Goal: Information Seeking & Learning: Compare options

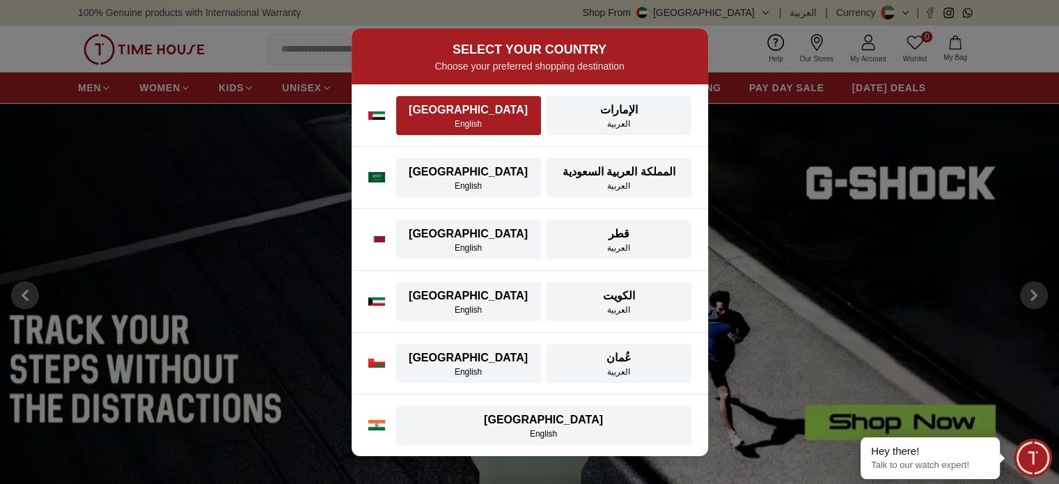
click at [507, 116] on div "[GEOGRAPHIC_DATA]" at bounding box center [469, 110] width 128 height 17
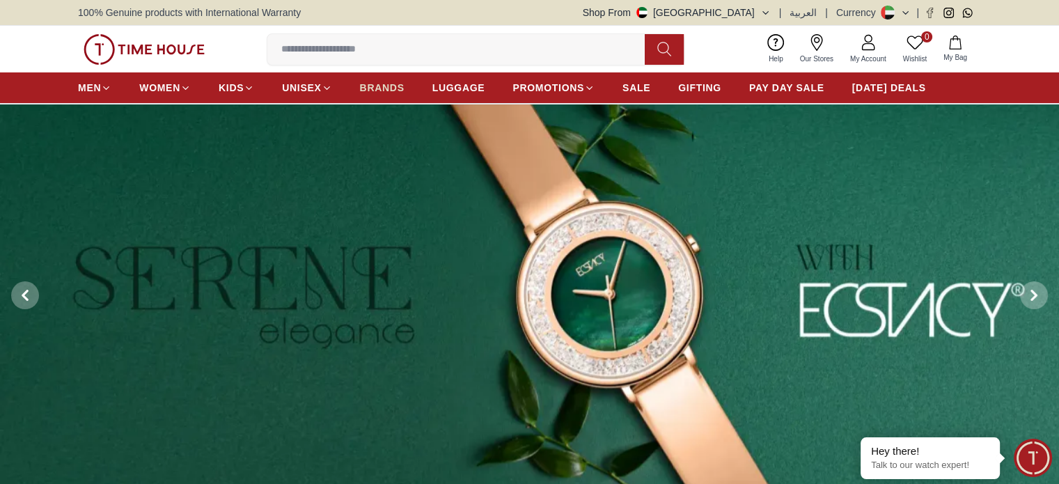
click at [386, 95] on link "BRANDS" at bounding box center [382, 87] width 45 height 25
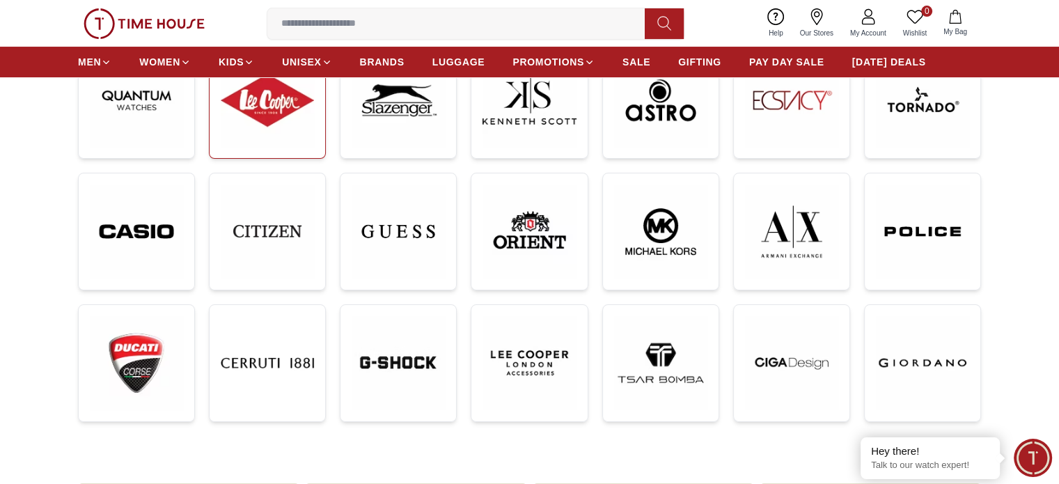
scroll to position [259, 0]
click at [900, 216] on img at bounding box center [922, 232] width 93 height 94
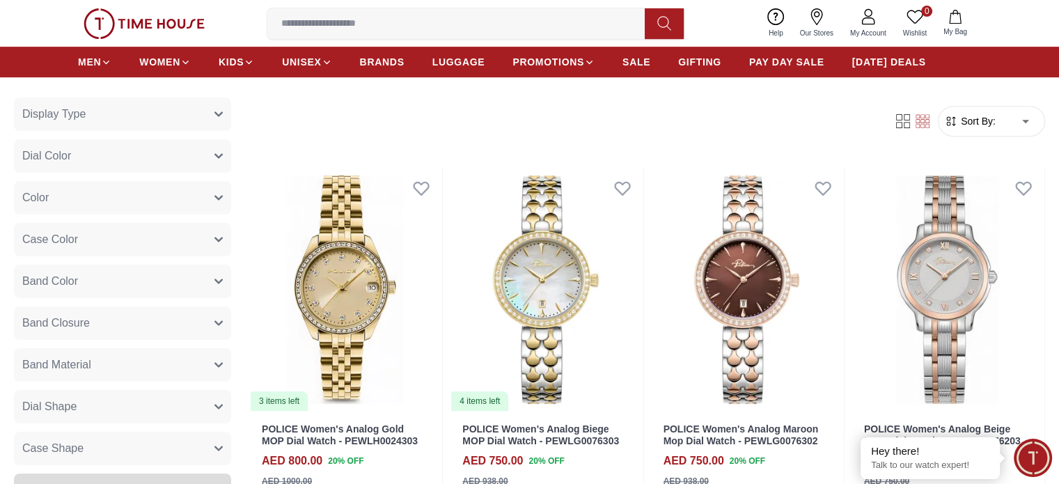
scroll to position [199, 0]
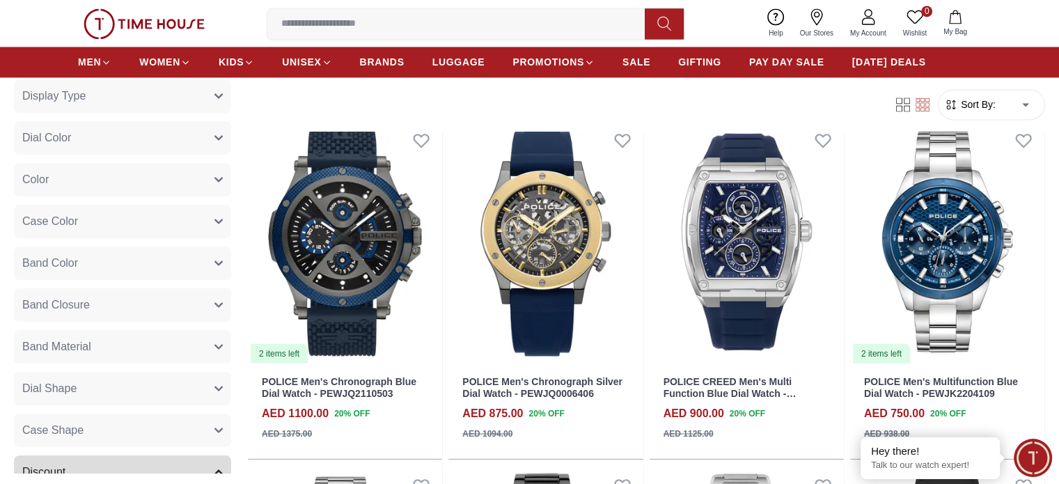
scroll to position [2607, 0]
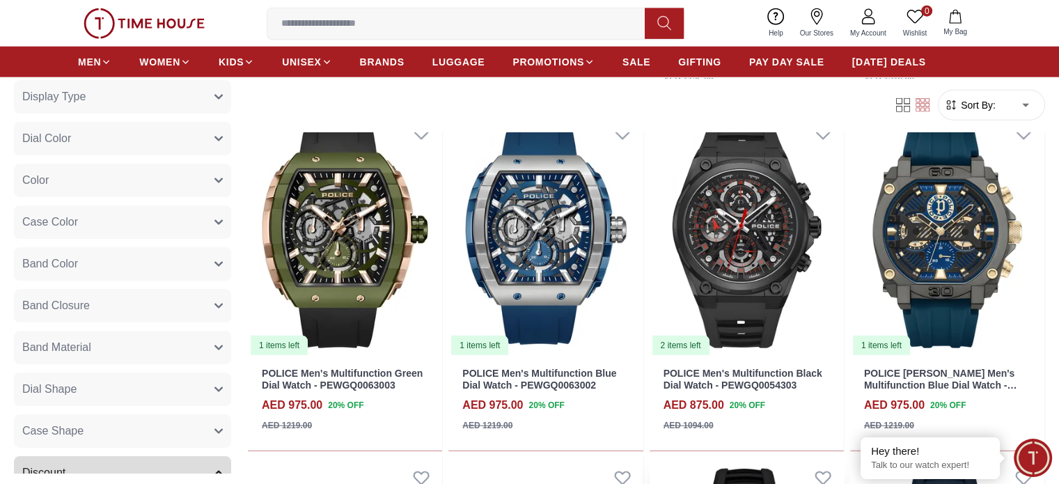
scroll to position [3414, 0]
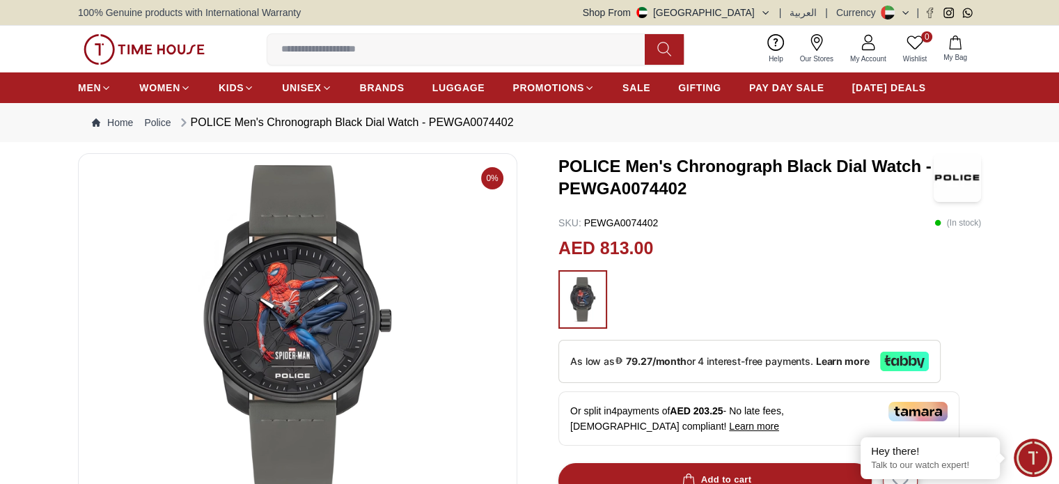
drag, startPoint x: 72, startPoint y: 1, endPoint x: 34, endPoint y: 371, distance: 371.6
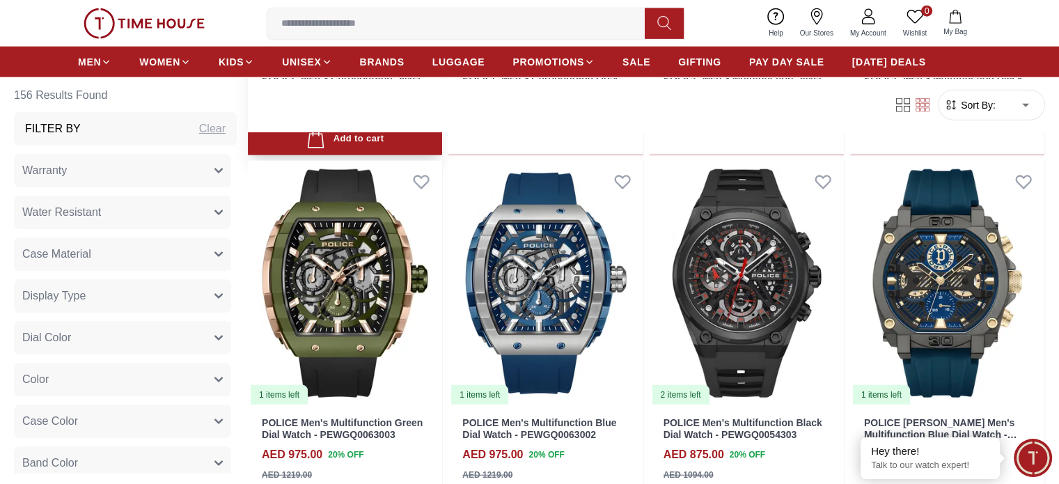
scroll to position [3366, 0]
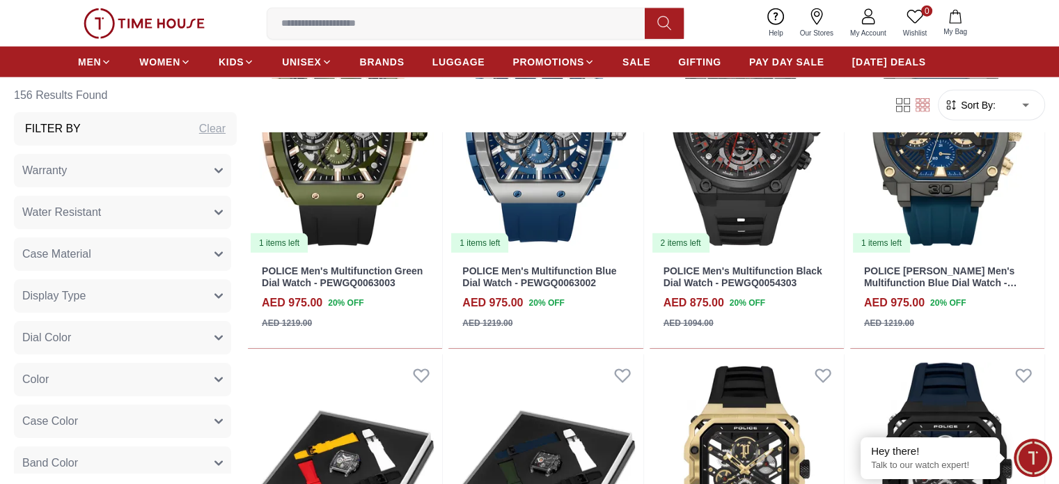
scroll to position [3625, 0]
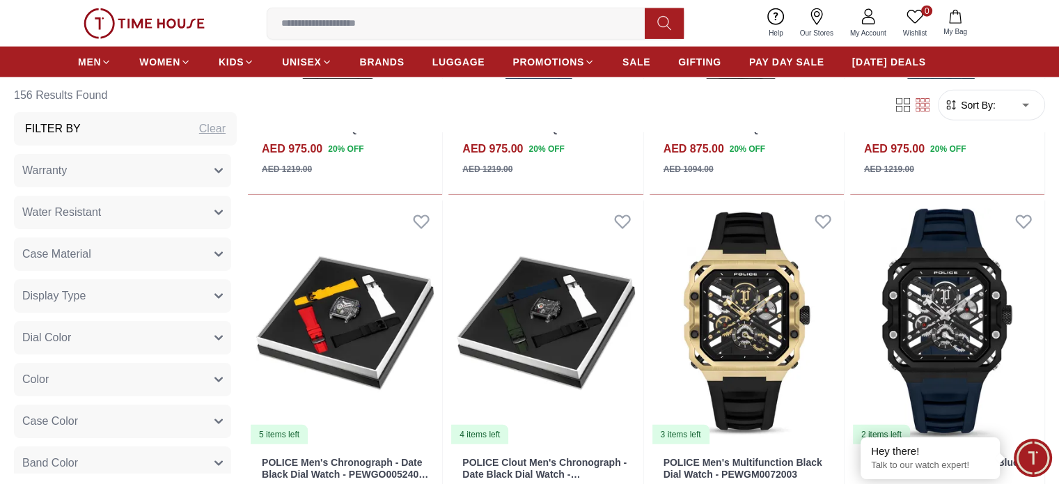
scroll to position [3727, 0]
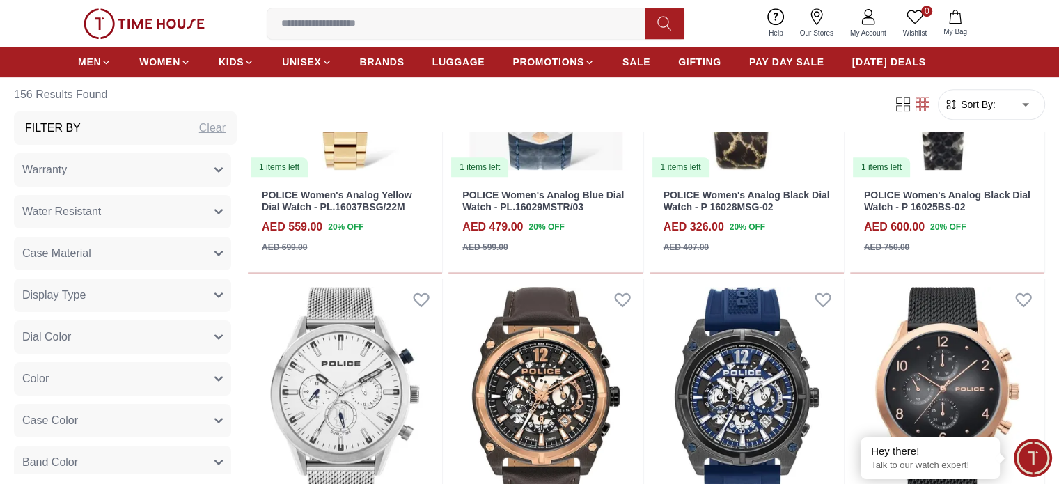
scroll to position [5990, 0]
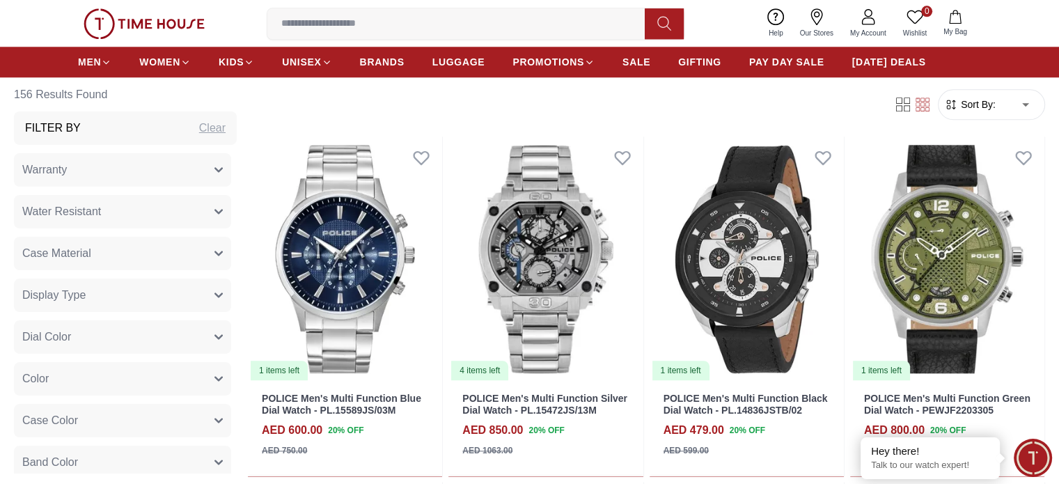
scroll to position [6992, 0]
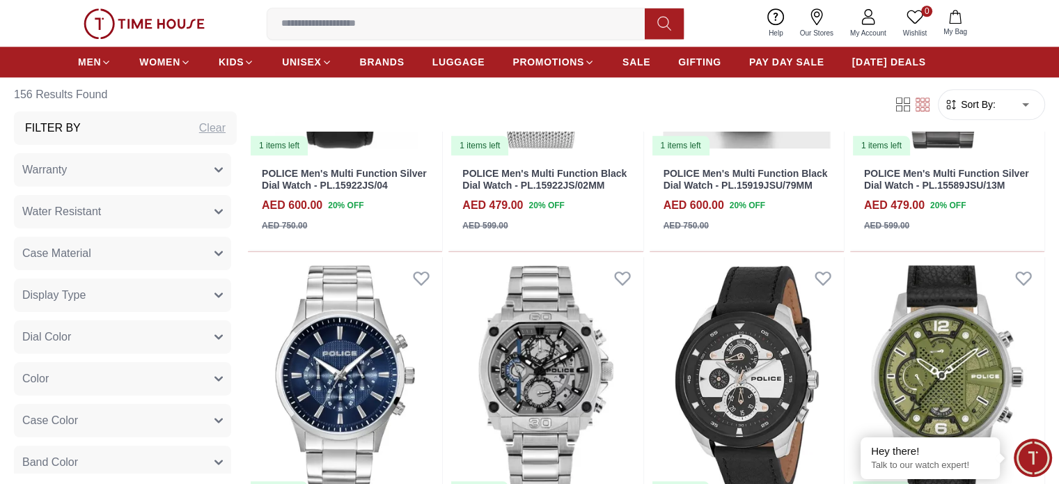
scroll to position [6658, 0]
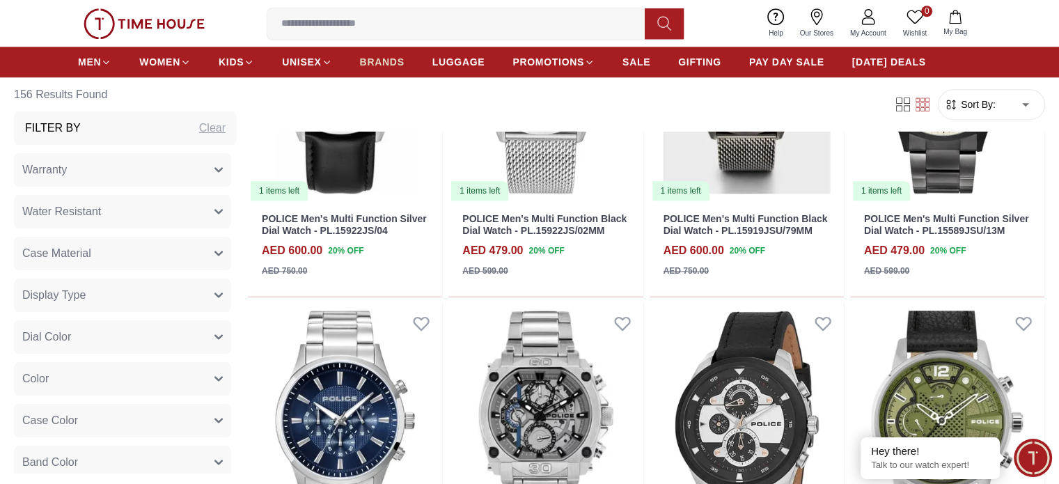
click at [365, 59] on span "BRANDS" at bounding box center [382, 62] width 45 height 14
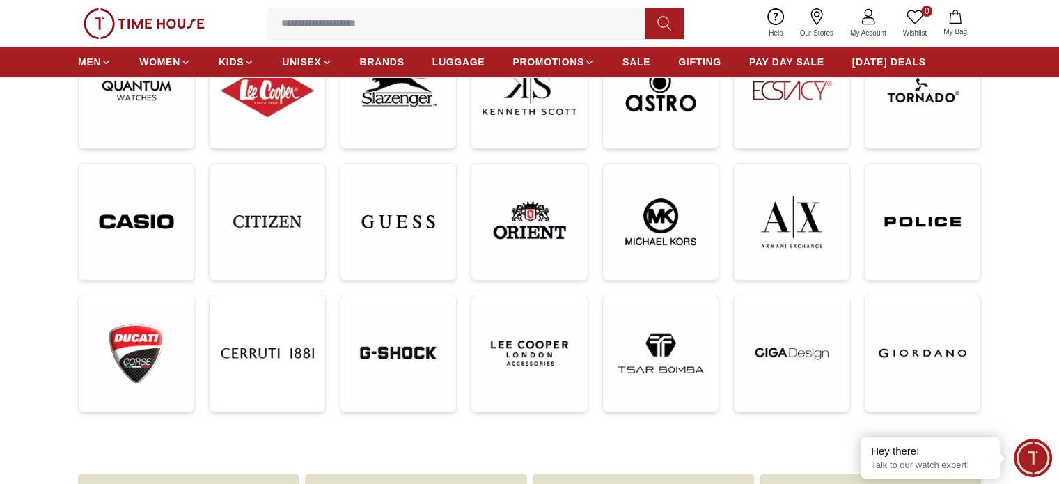
scroll to position [270, 0]
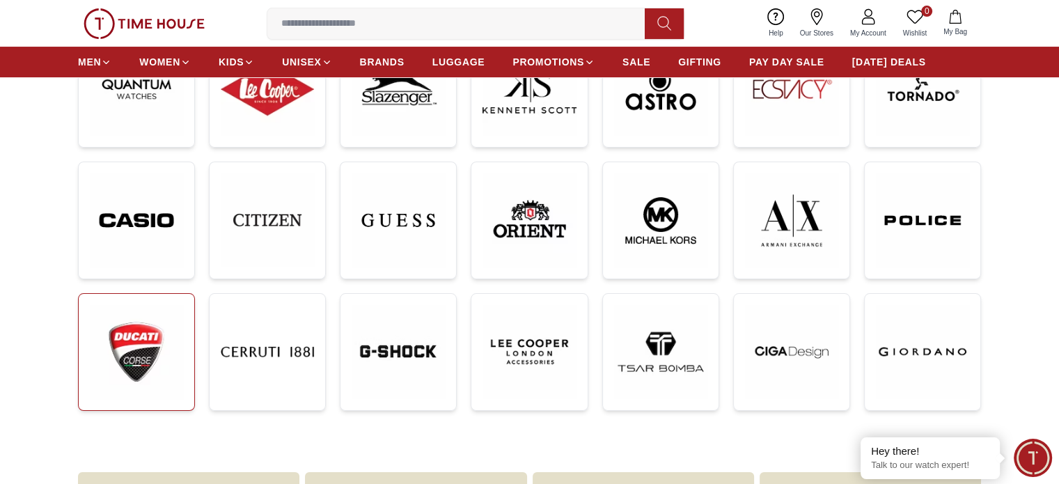
click at [171, 327] on img at bounding box center [136, 352] width 93 height 94
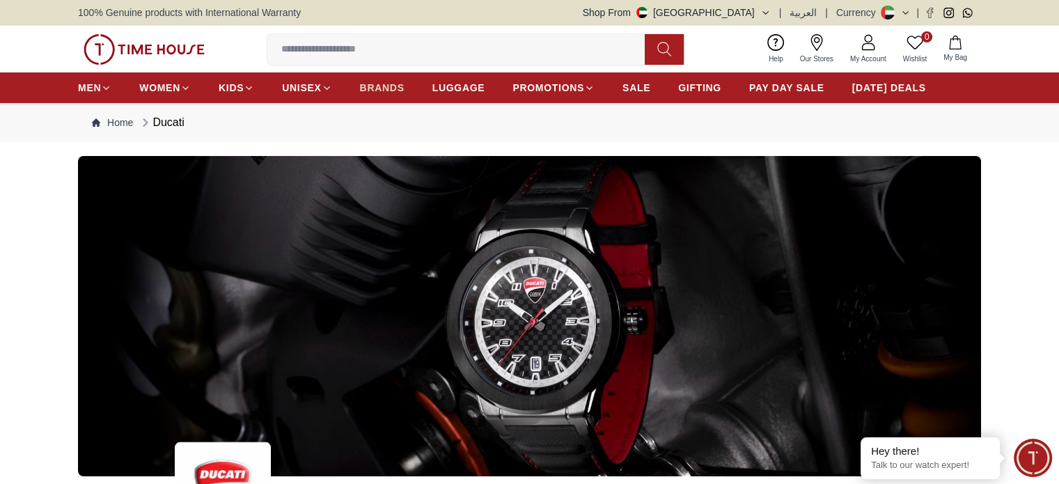
click at [388, 86] on span "BRANDS" at bounding box center [382, 88] width 45 height 14
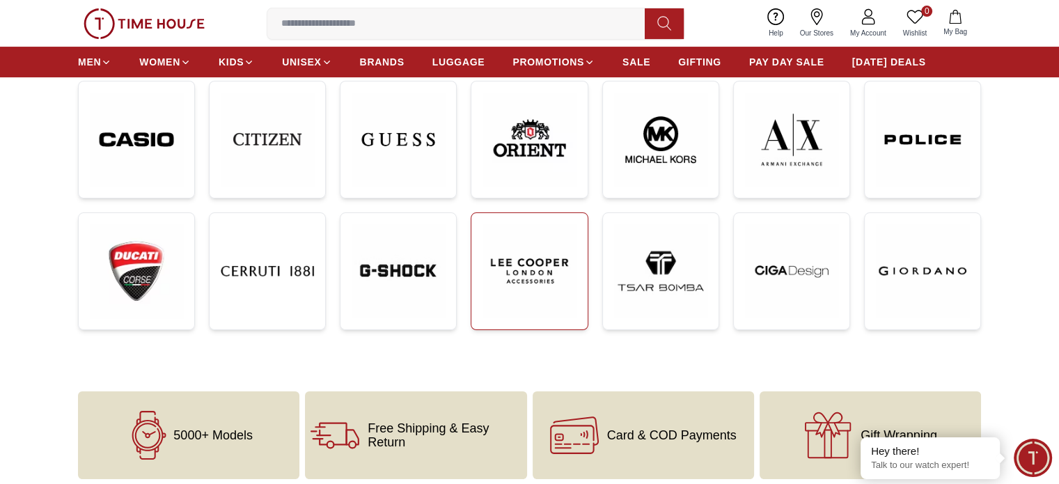
scroll to position [337, 0]
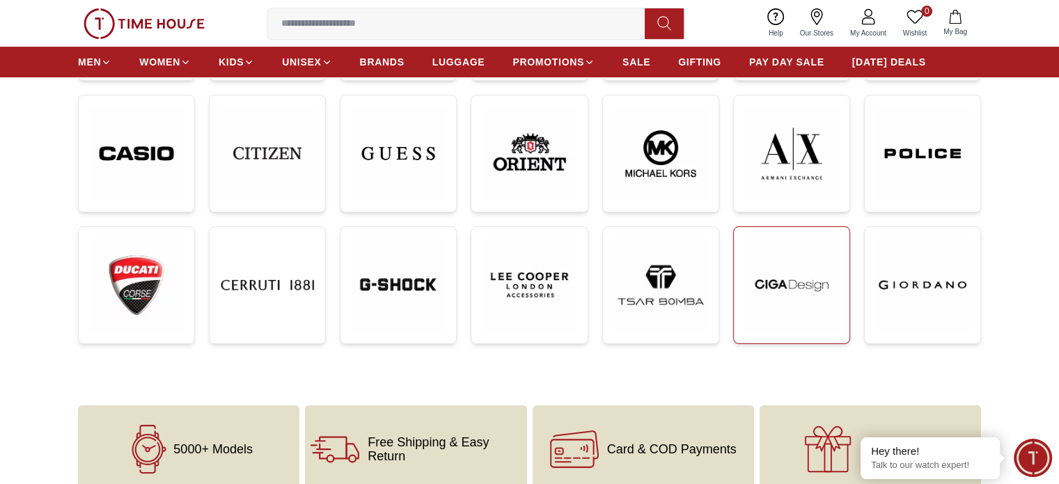
click at [781, 261] on img at bounding box center [791, 284] width 93 height 93
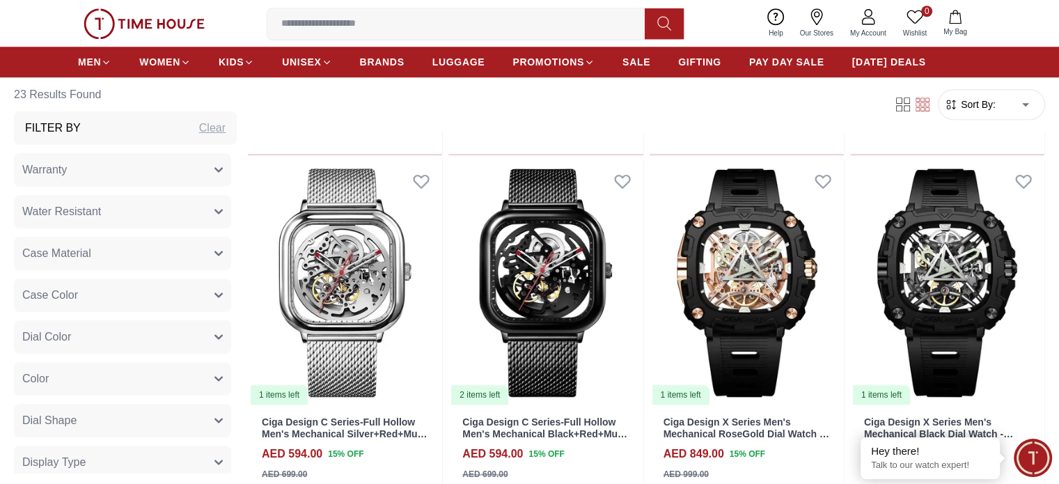
scroll to position [1387, 0]
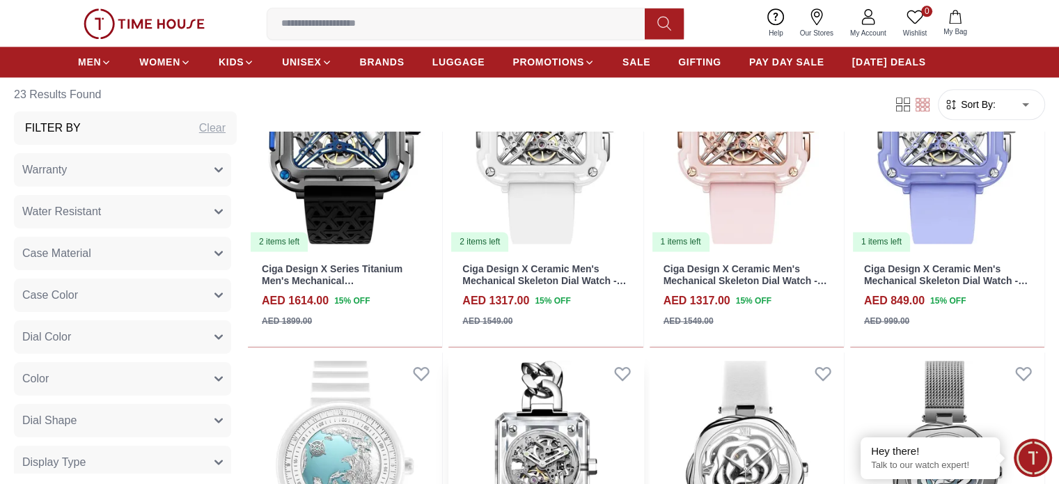
scroll to position [1756, 0]
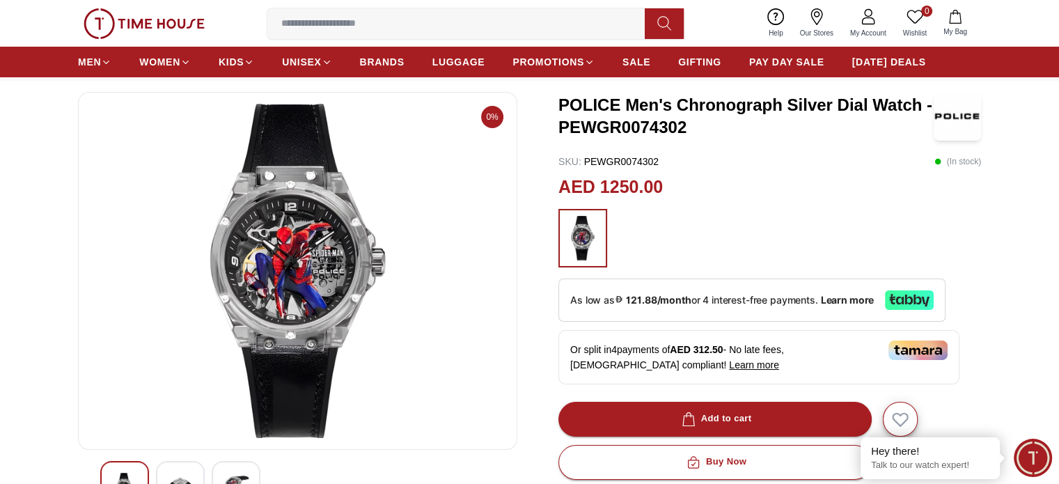
scroll to position [195, 0]
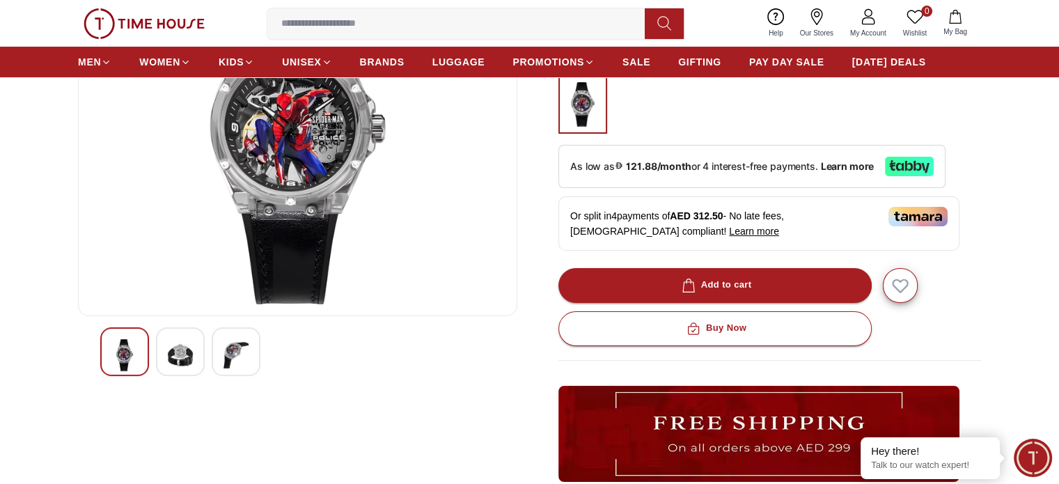
click at [185, 353] on img at bounding box center [180, 355] width 25 height 32
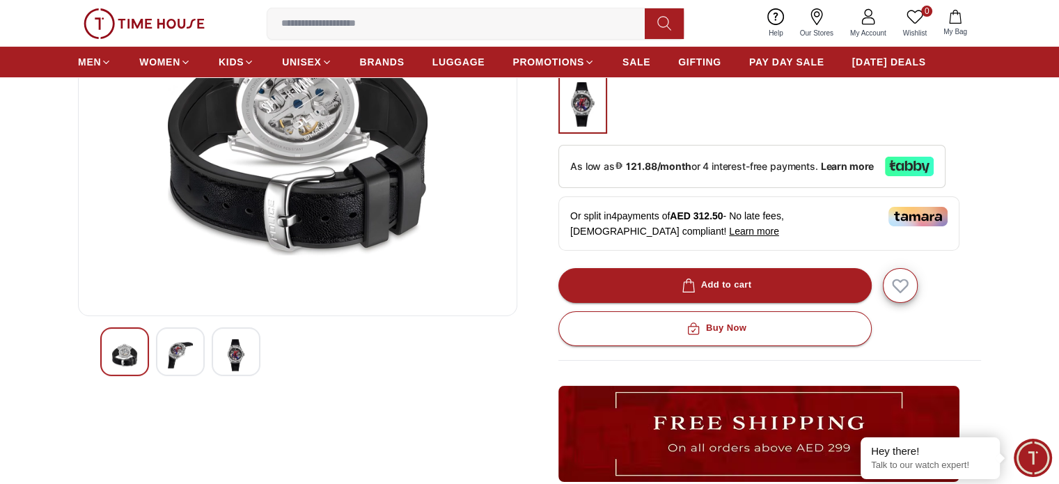
click at [238, 343] on img at bounding box center [235, 355] width 25 height 32
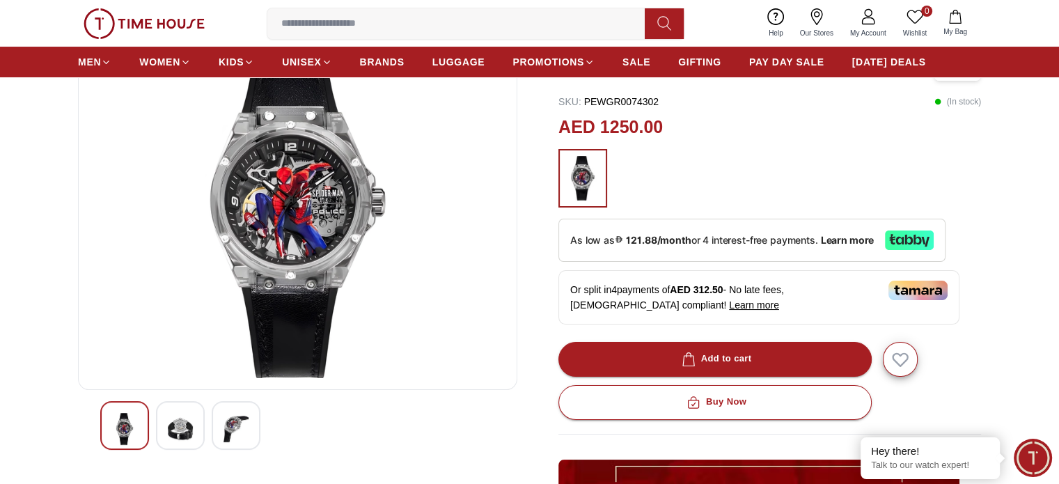
scroll to position [122, 0]
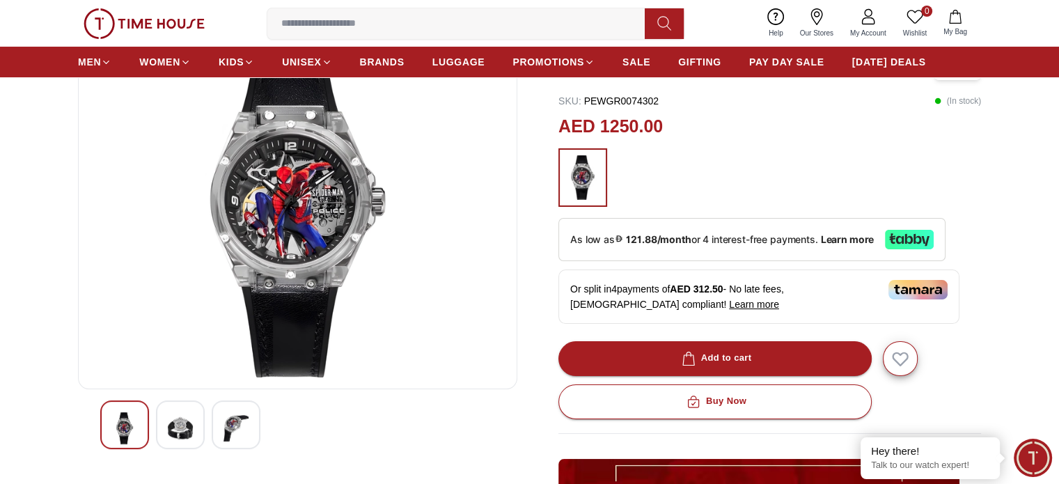
click at [131, 417] on img at bounding box center [124, 428] width 25 height 32
click at [375, 56] on span "BRANDS" at bounding box center [382, 62] width 45 height 14
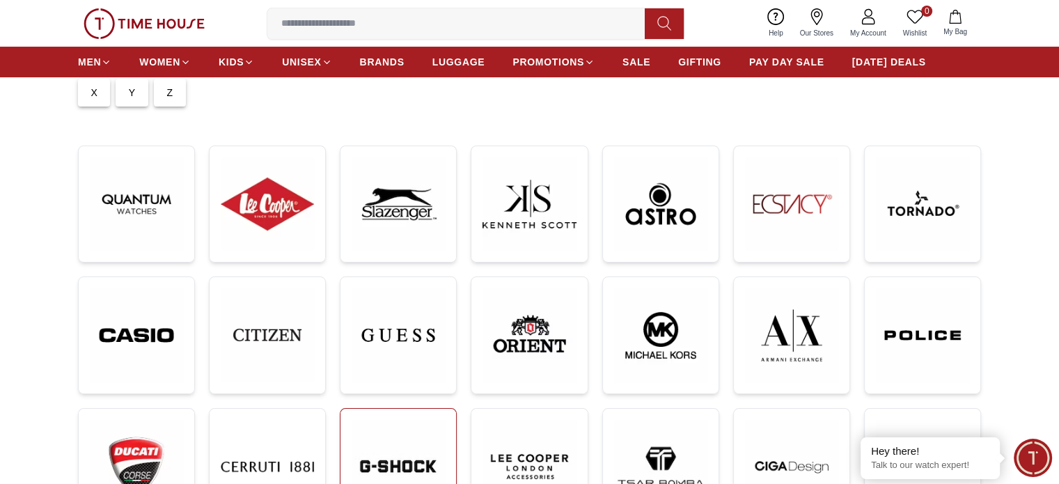
scroll to position [93, 0]
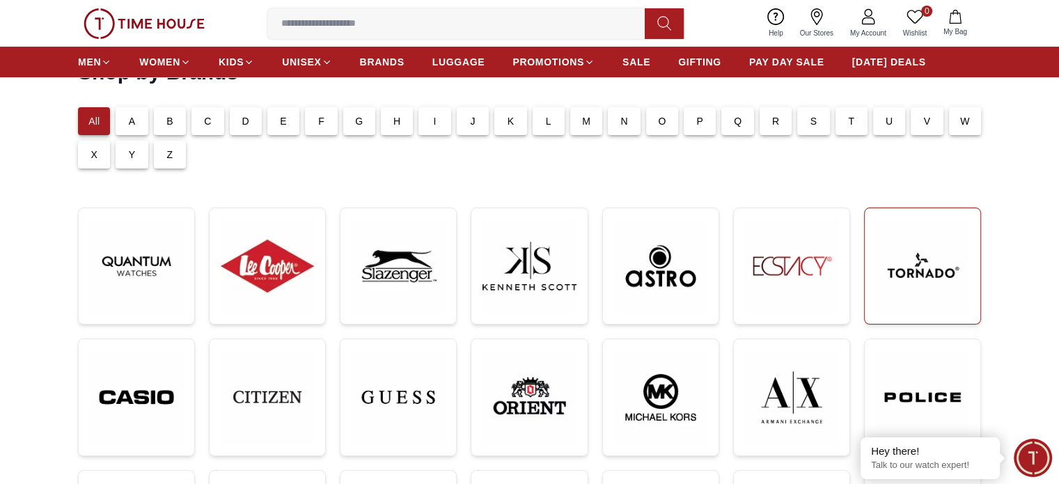
click at [930, 271] on img at bounding box center [922, 265] width 93 height 93
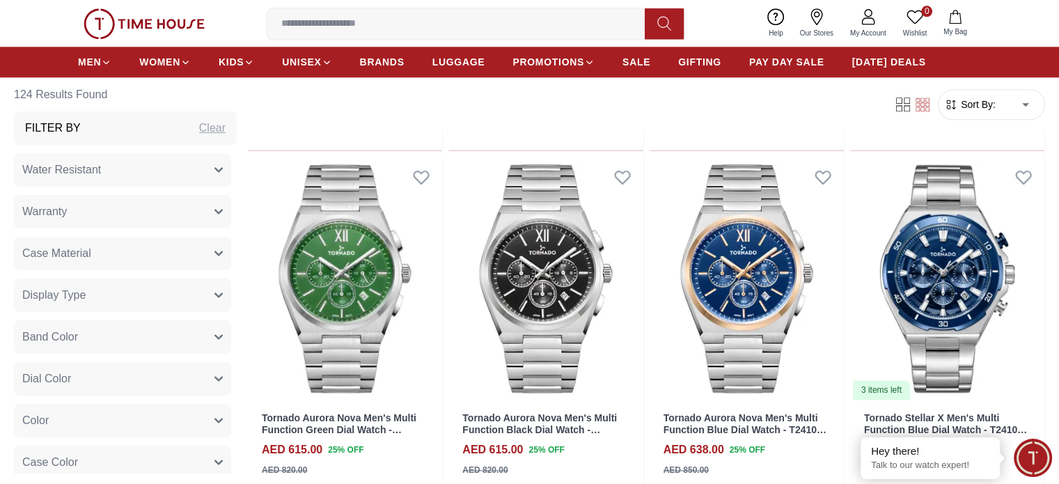
scroll to position [1628, 0]
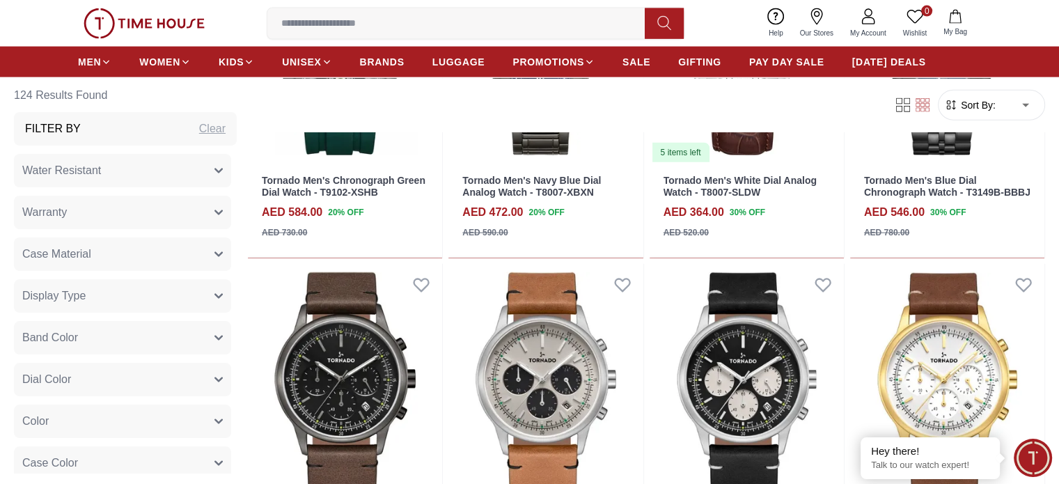
scroll to position [3249, 0]
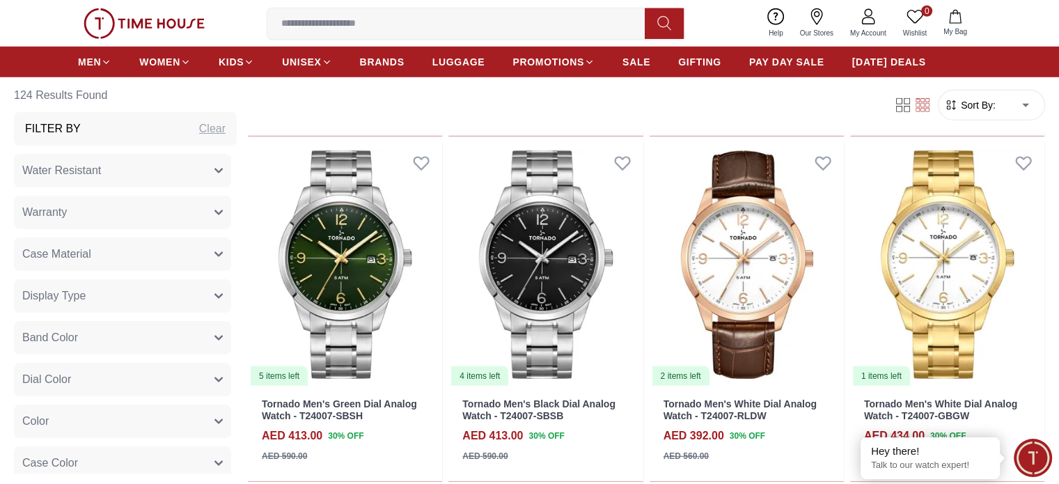
scroll to position [4060, 0]
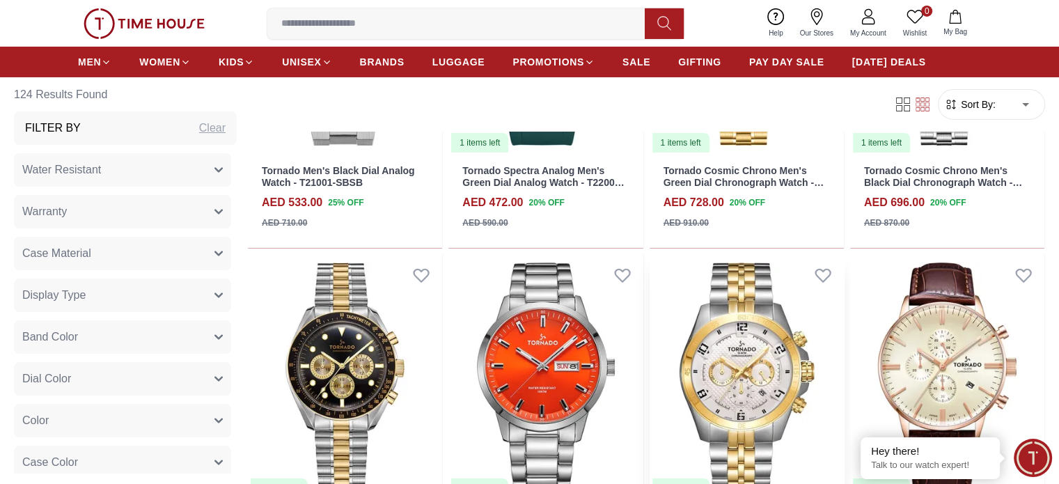
scroll to position [4985, 0]
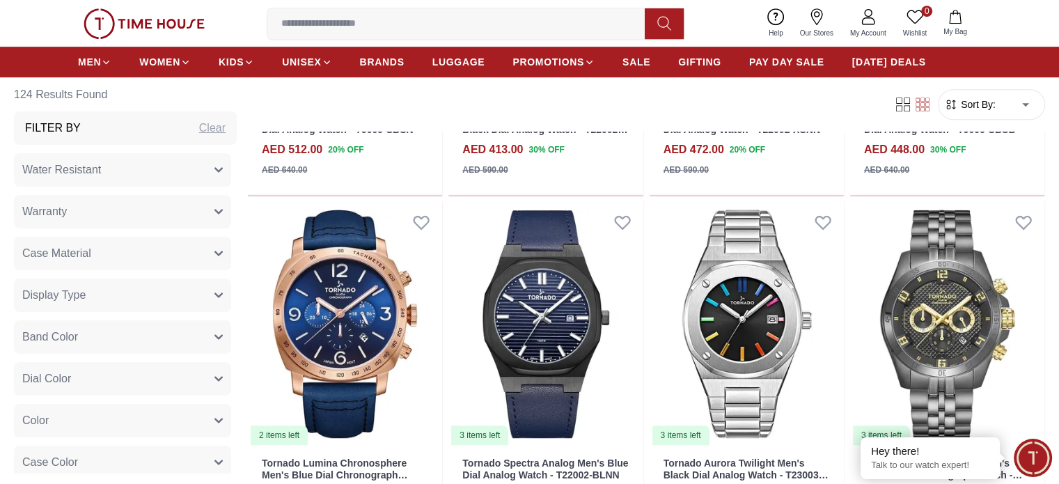
scroll to position [6074, 0]
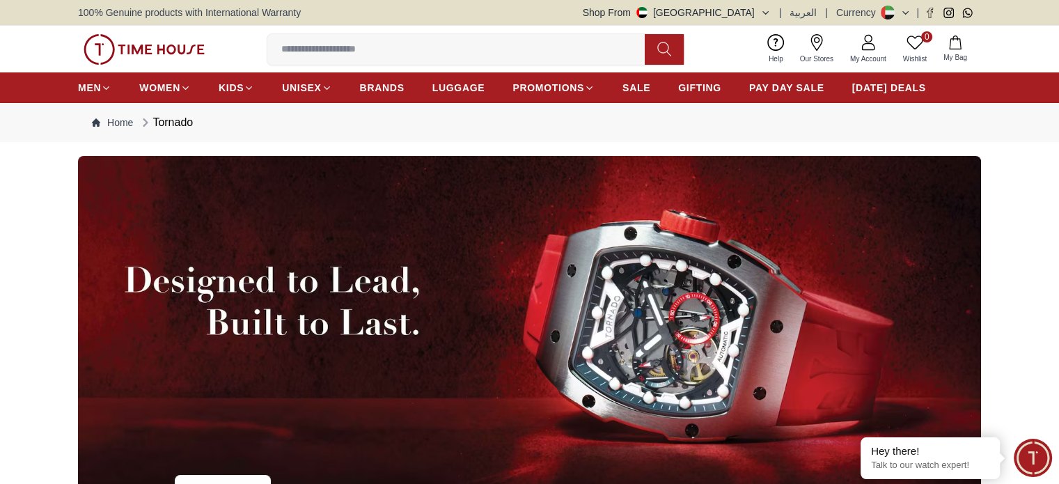
click at [178, 45] on img at bounding box center [144, 49] width 121 height 31
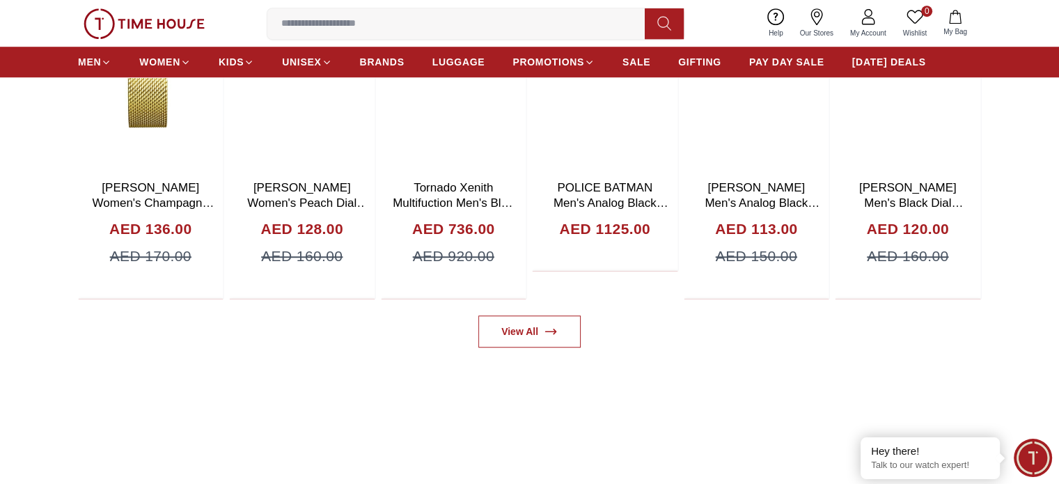
scroll to position [1099, 0]
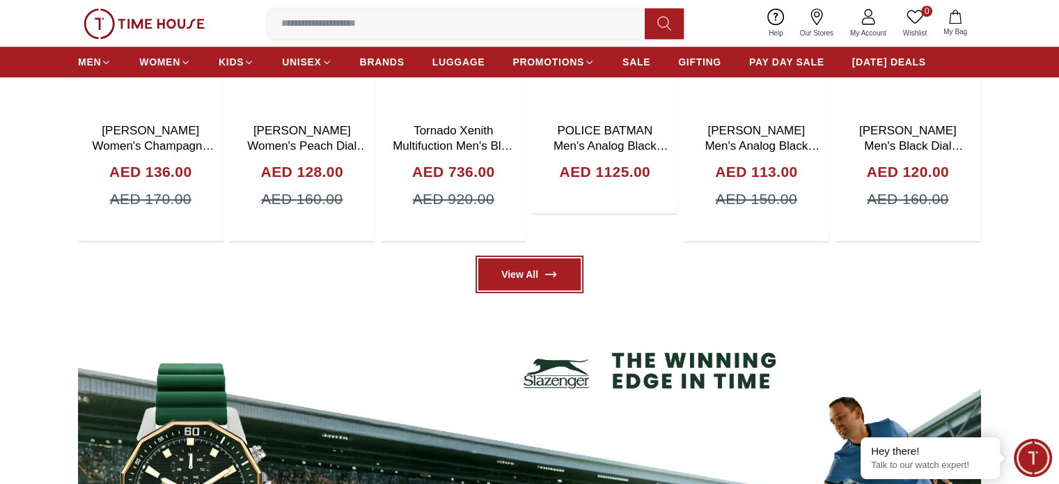
click at [524, 281] on link "View All" at bounding box center [529, 274] width 102 height 32
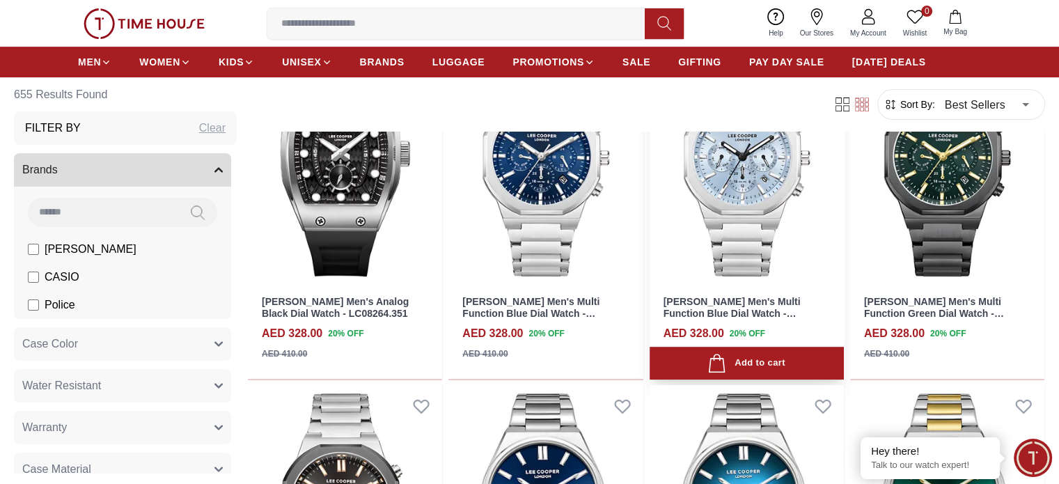
scroll to position [533, 0]
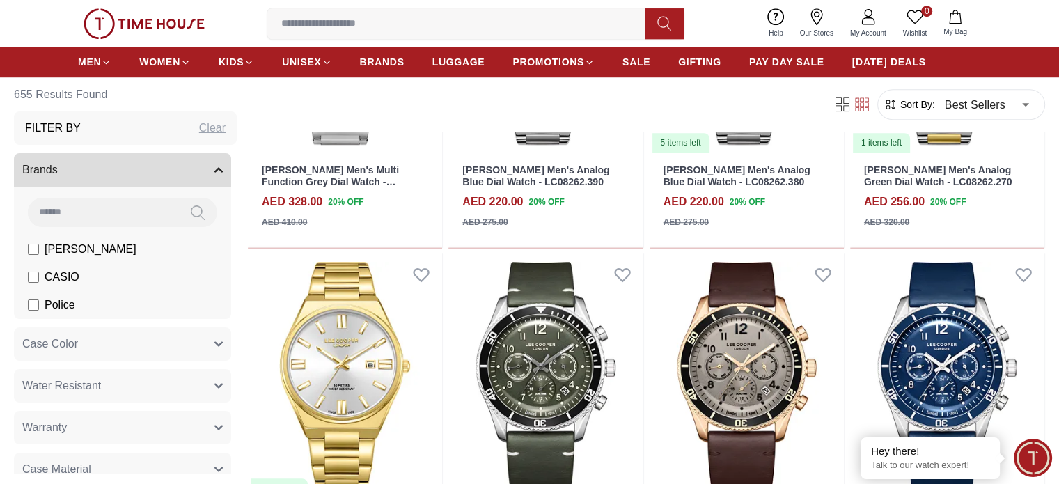
scroll to position [1014, 0]
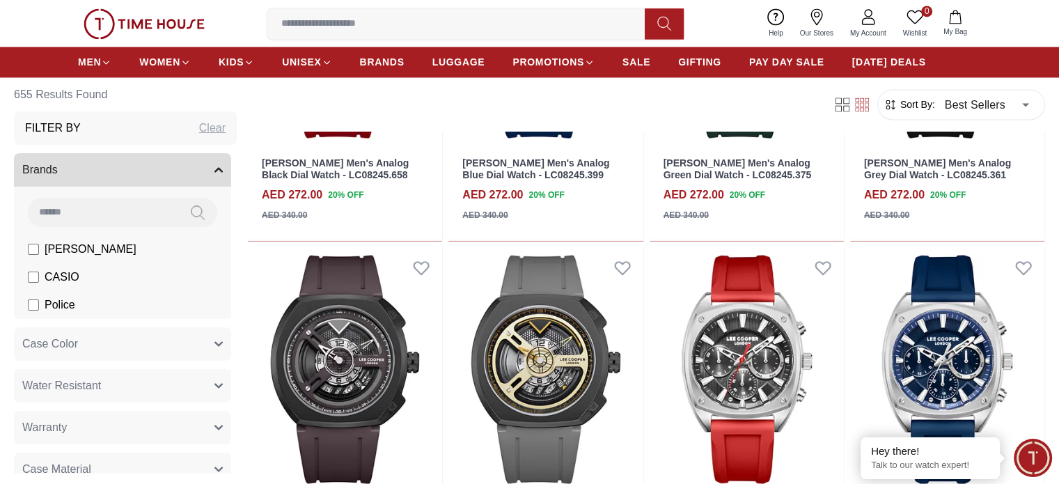
scroll to position [2416, 0]
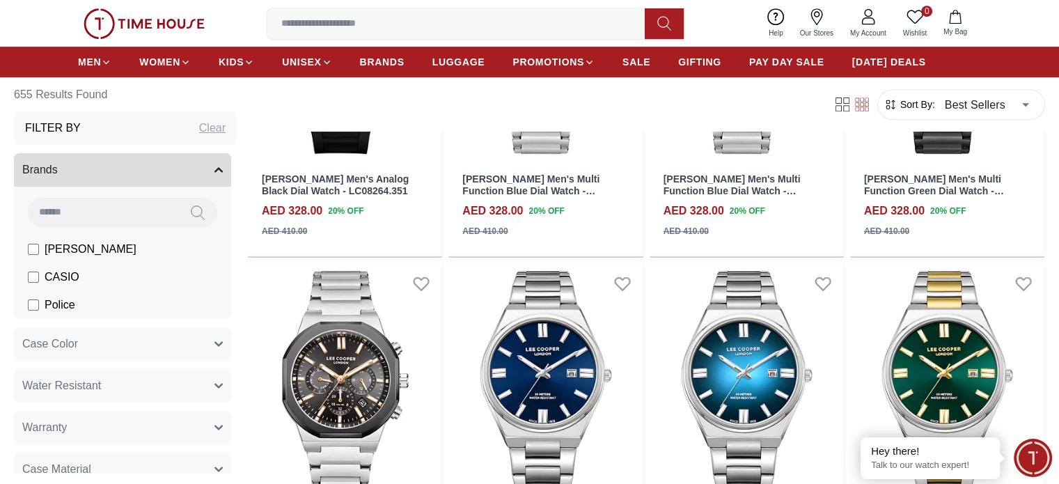
scroll to position [419, 0]
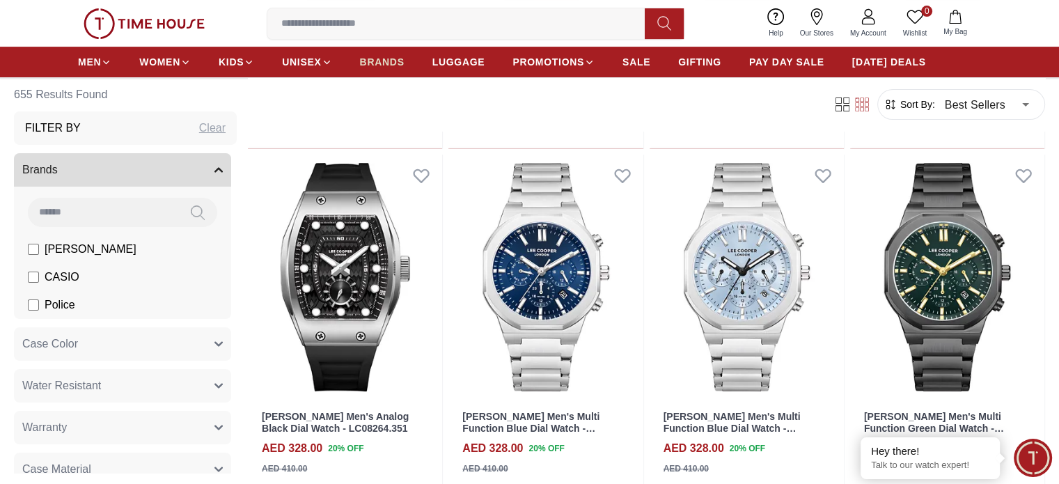
click at [383, 61] on span "BRANDS" at bounding box center [382, 62] width 45 height 14
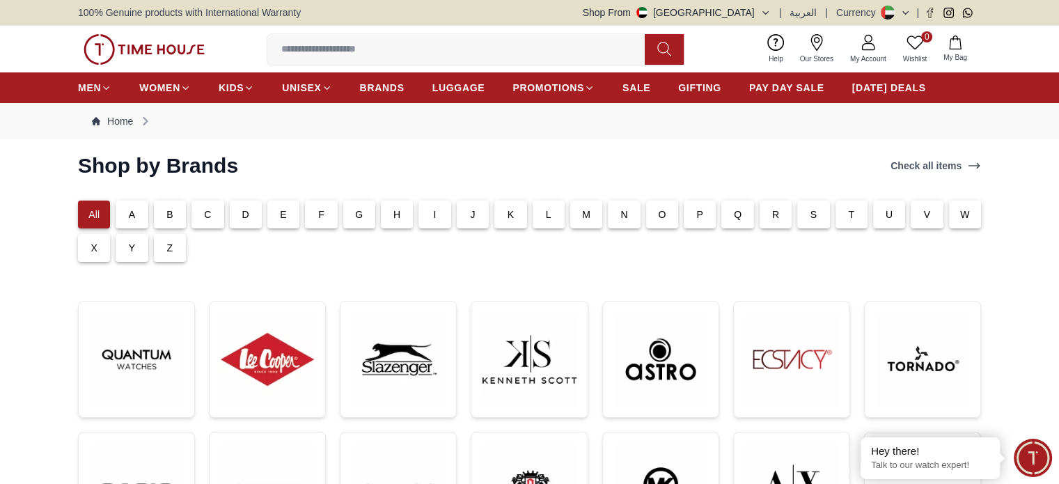
click at [728, 224] on div "Q" at bounding box center [737, 215] width 32 height 28
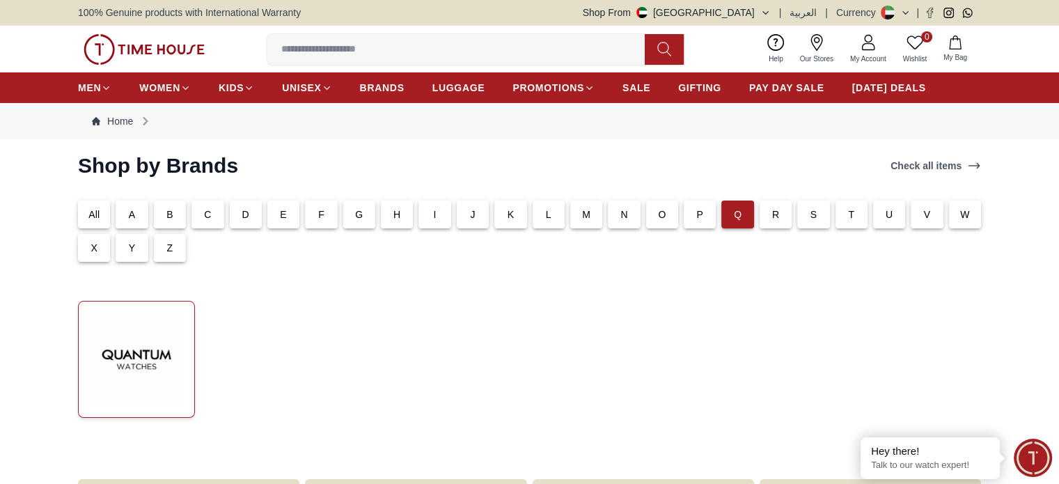
click at [132, 344] on img at bounding box center [136, 359] width 93 height 93
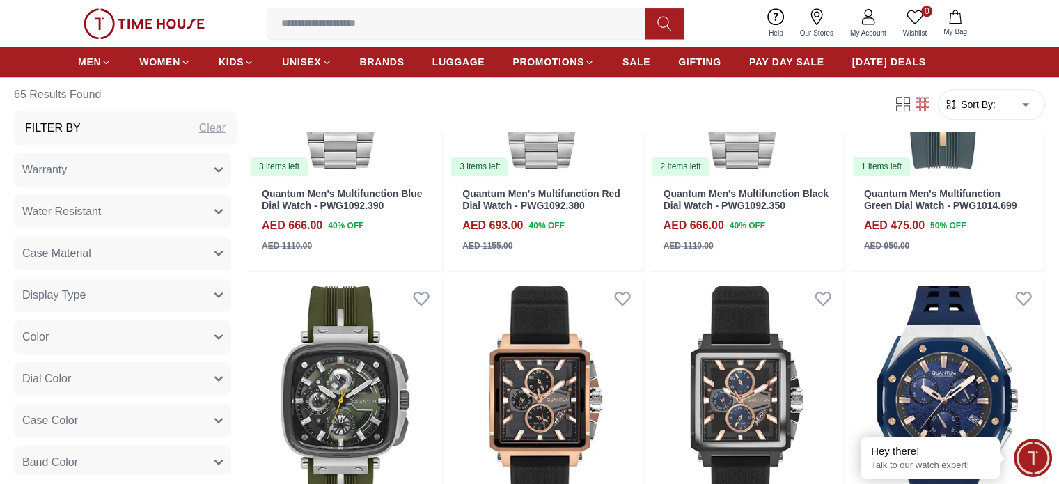
scroll to position [1484, 0]
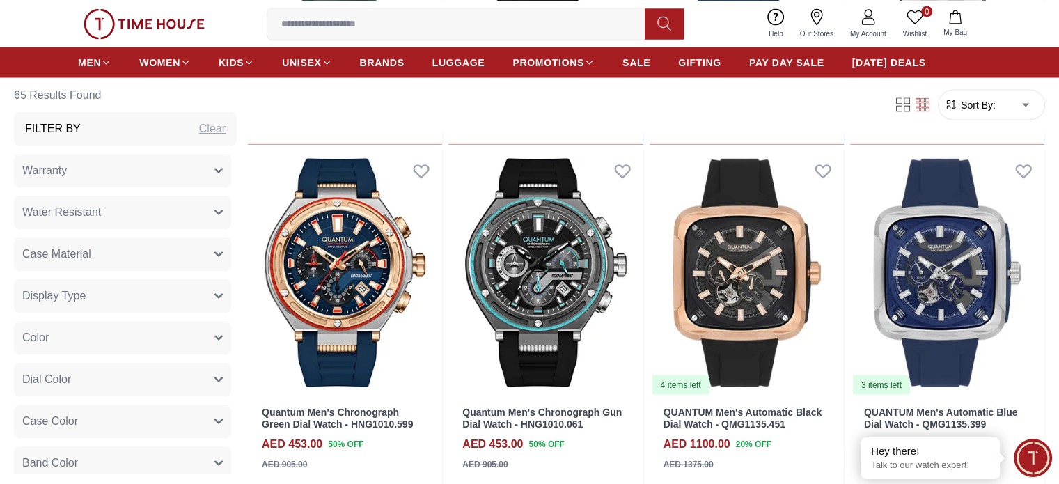
scroll to position [2584, 0]
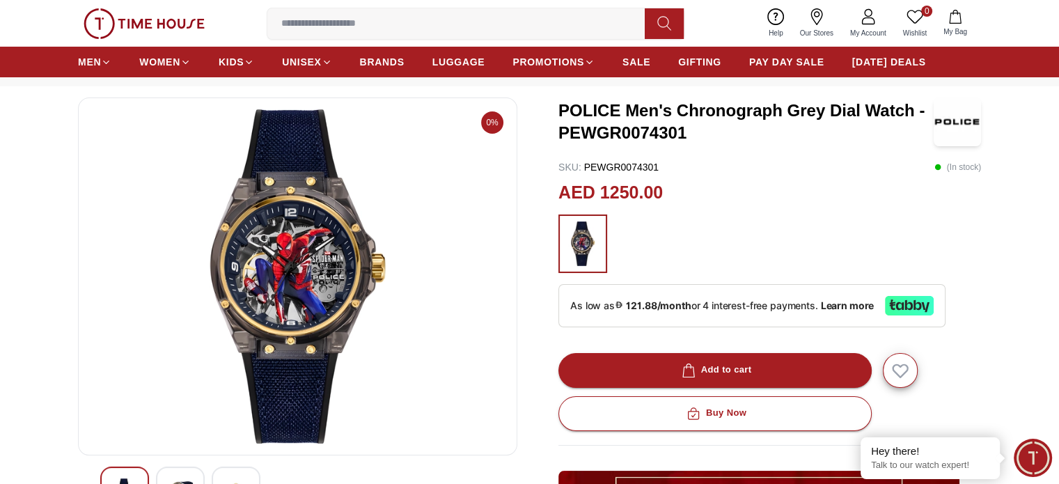
scroll to position [147, 0]
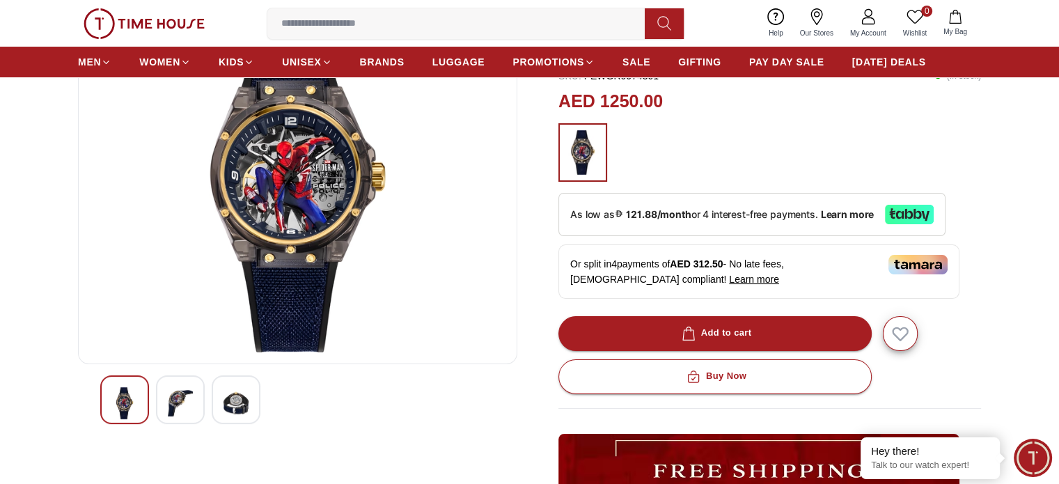
click at [181, 403] on img at bounding box center [180, 403] width 25 height 32
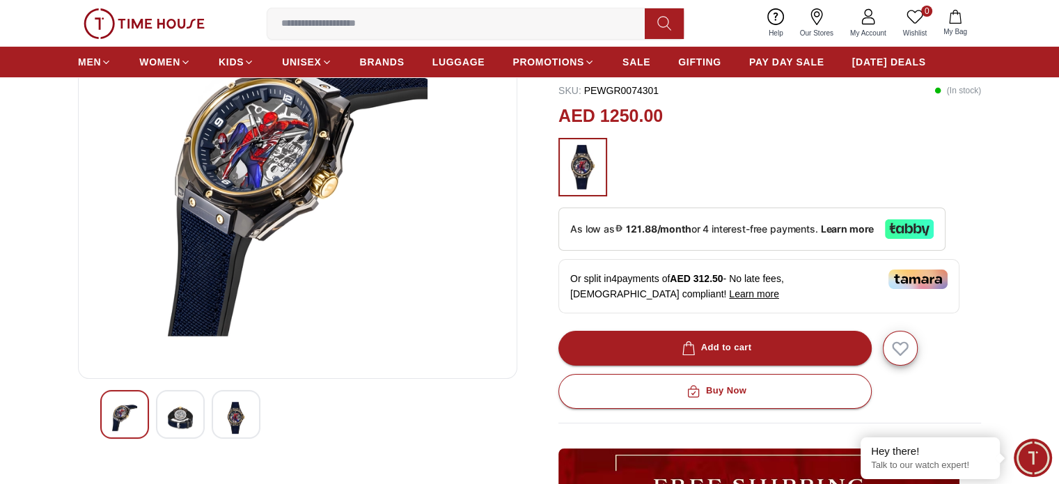
scroll to position [133, 0]
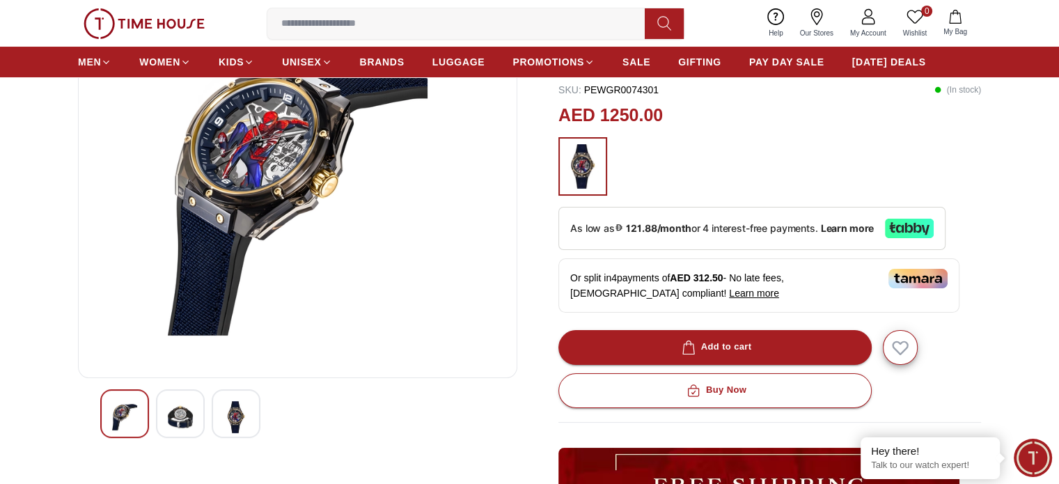
click at [248, 405] on img at bounding box center [235, 417] width 25 height 32
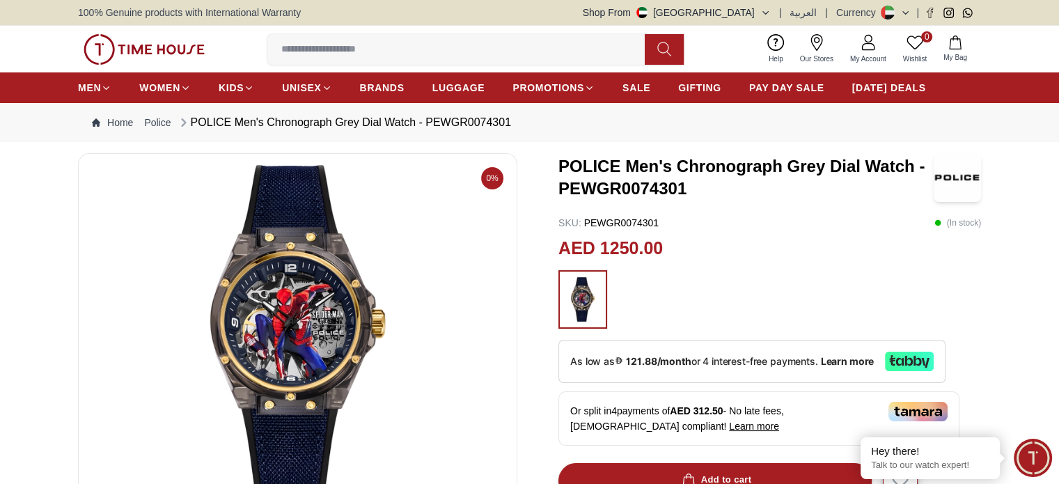
scroll to position [16, 0]
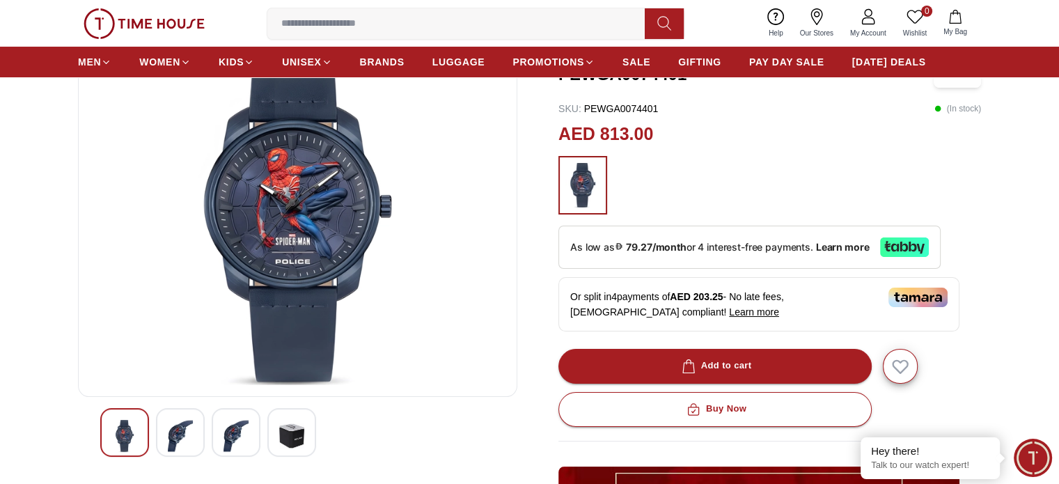
scroll to position [116, 0]
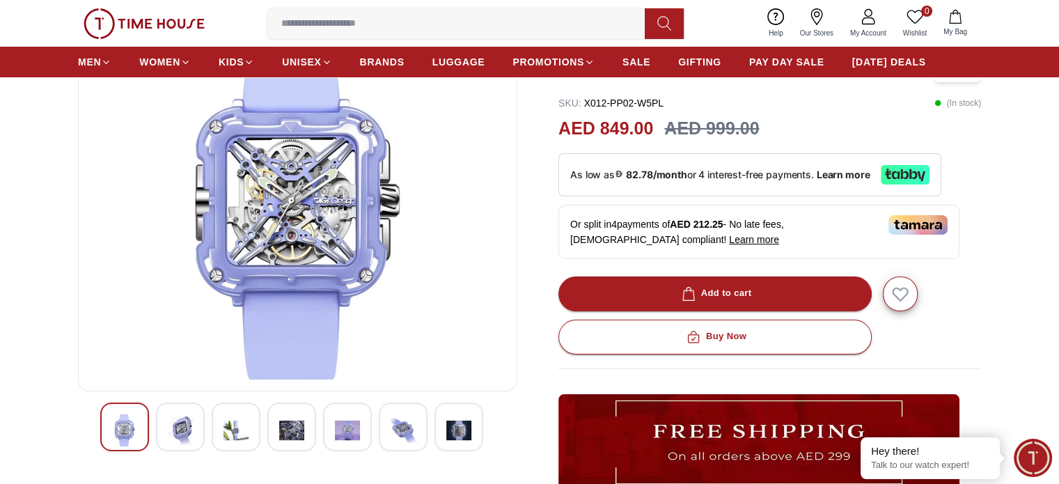
scroll to position [139, 0]
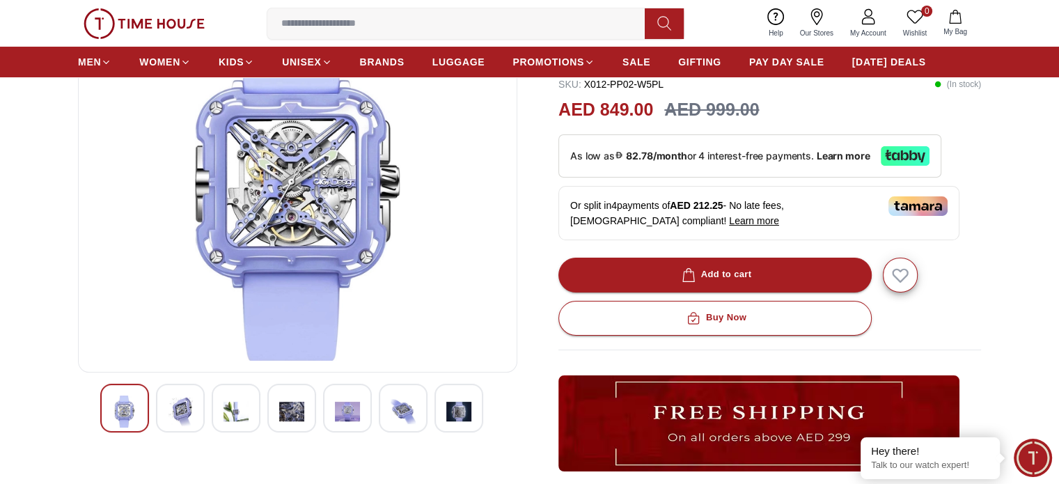
click at [173, 414] on img at bounding box center [180, 411] width 25 height 32
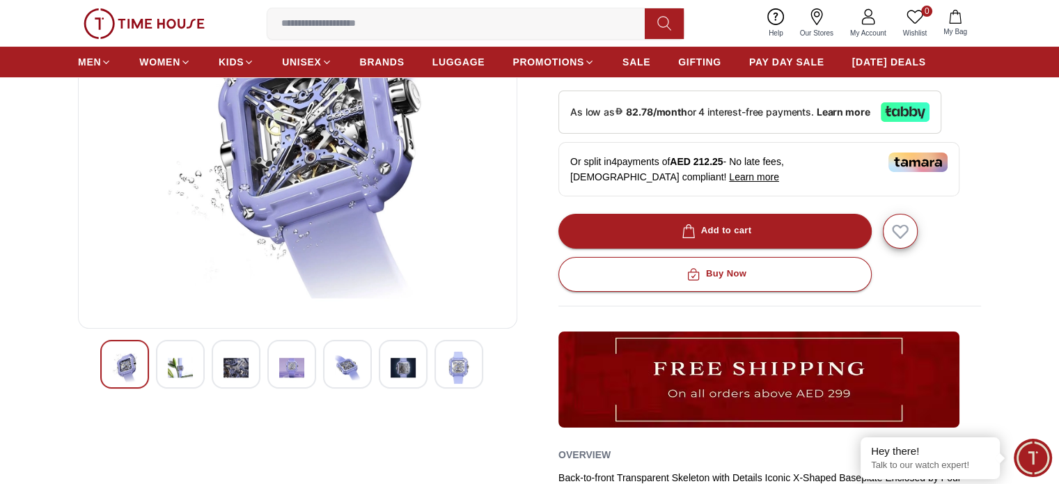
scroll to position [213, 0]
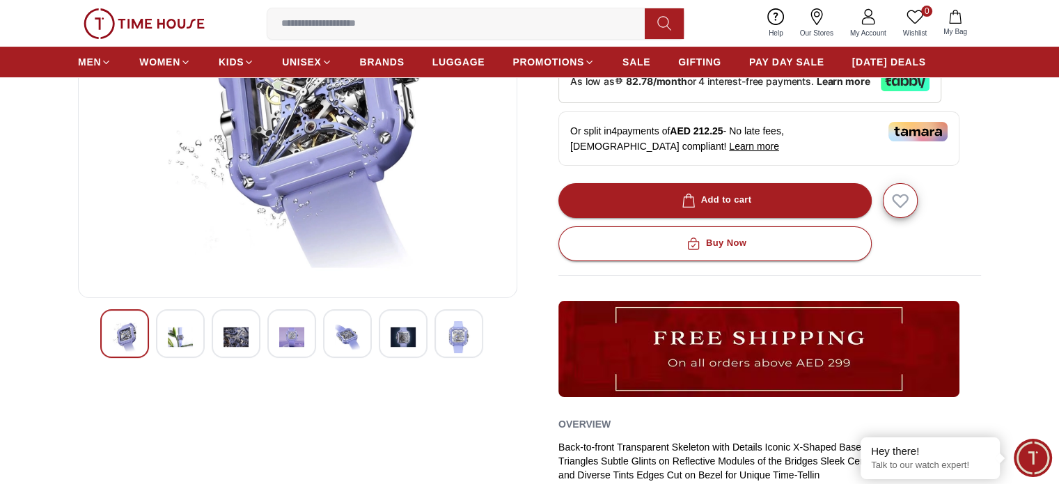
click at [234, 322] on img at bounding box center [235, 337] width 25 height 32
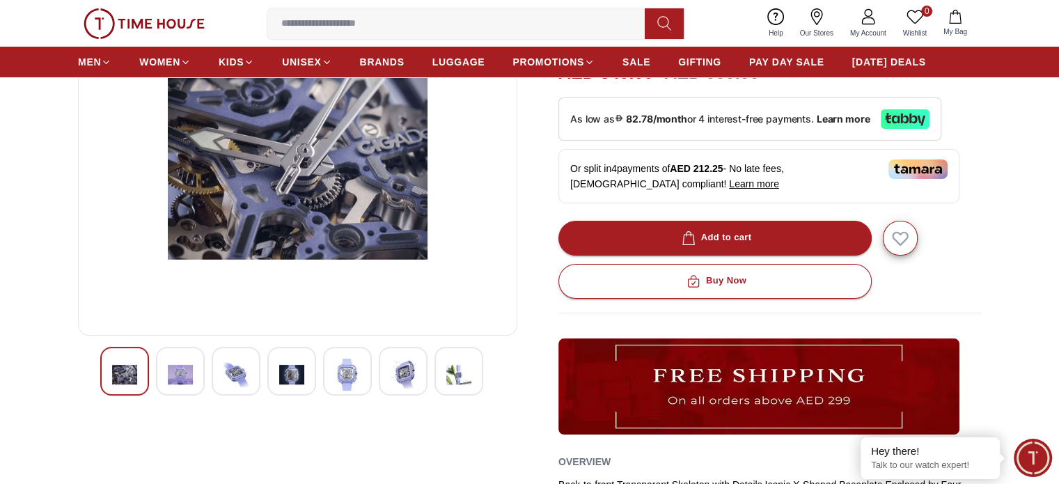
scroll to position [177, 0]
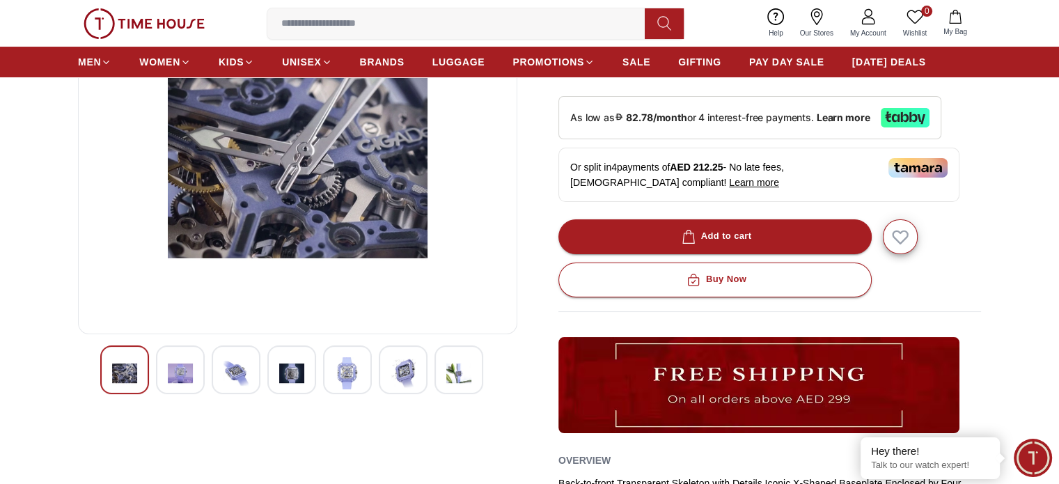
click at [469, 366] on img at bounding box center [458, 373] width 25 height 32
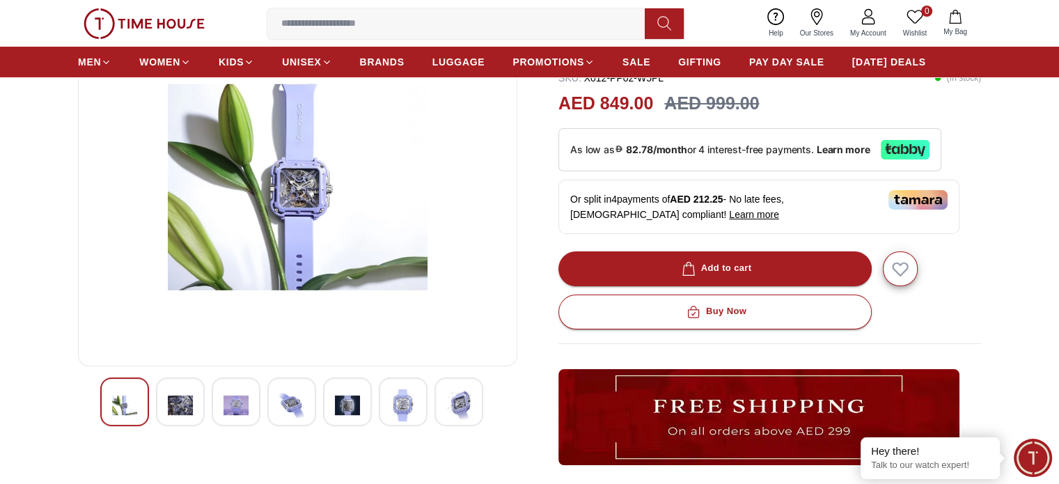
scroll to position [123, 0]
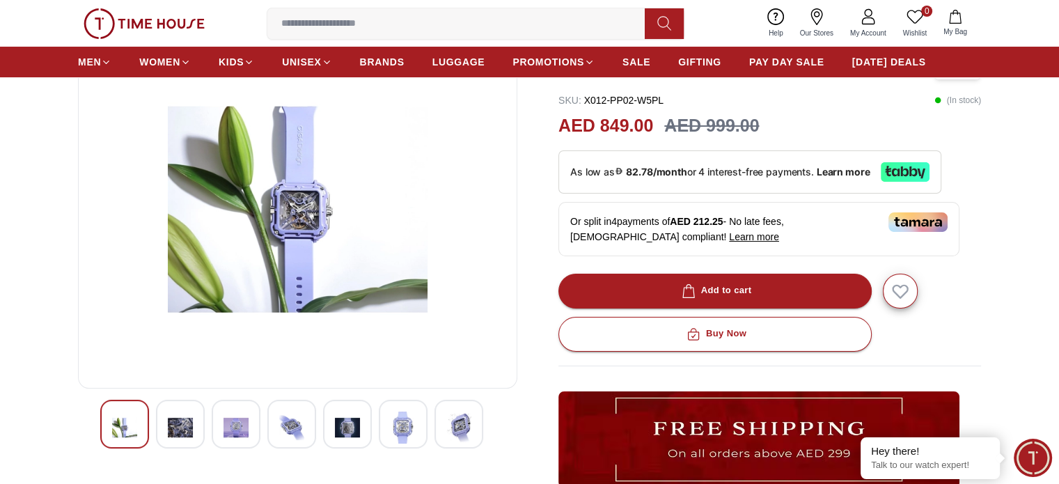
click at [352, 424] on img at bounding box center [347, 427] width 25 height 32
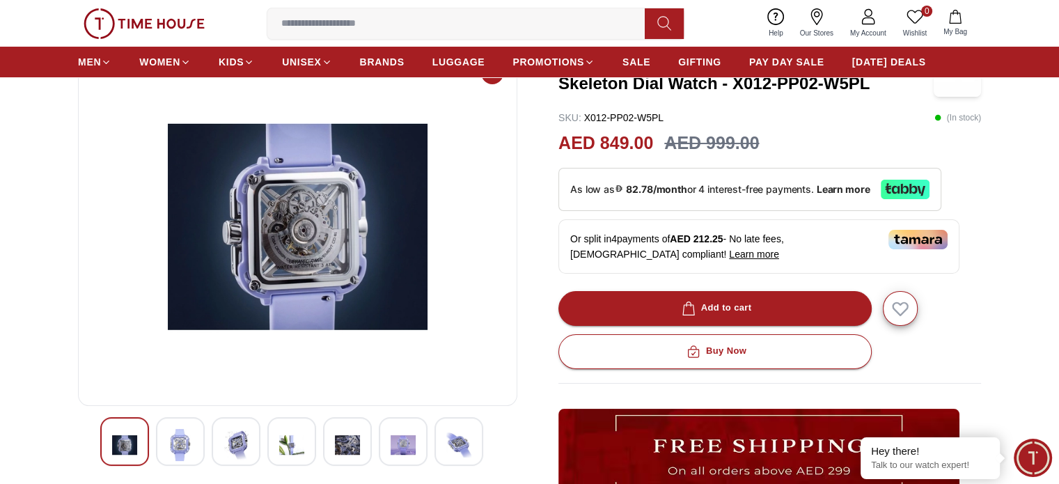
scroll to position [104, 0]
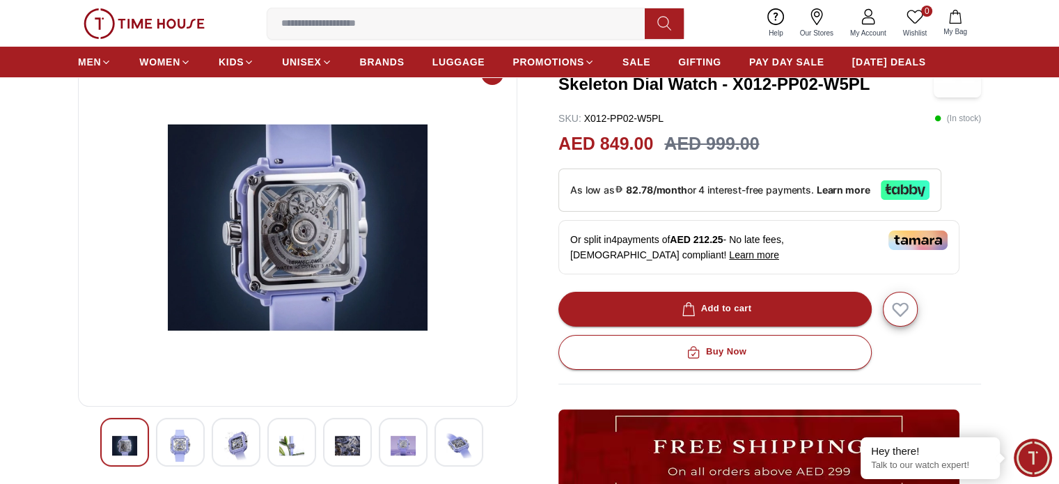
click at [245, 440] on img at bounding box center [235, 446] width 25 height 32
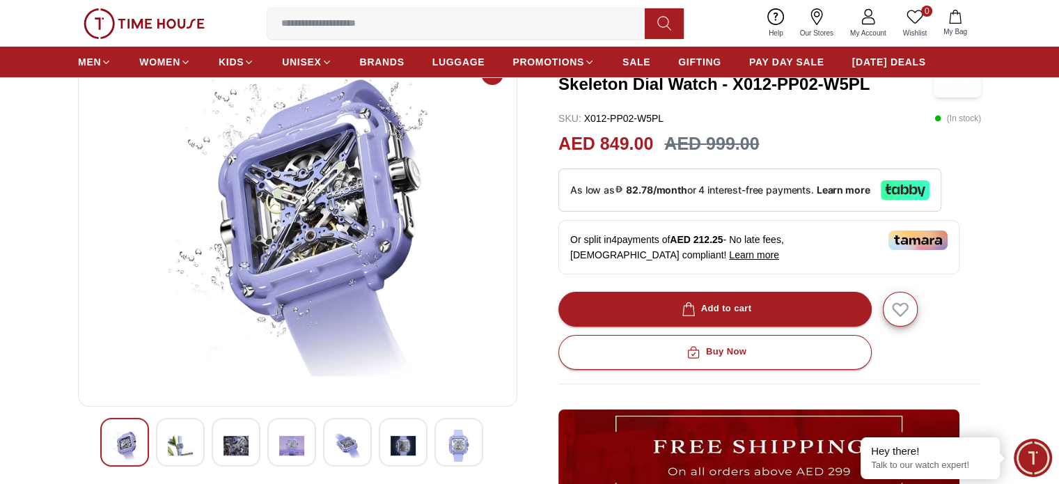
click at [441, 437] on div at bounding box center [458, 442] width 49 height 49
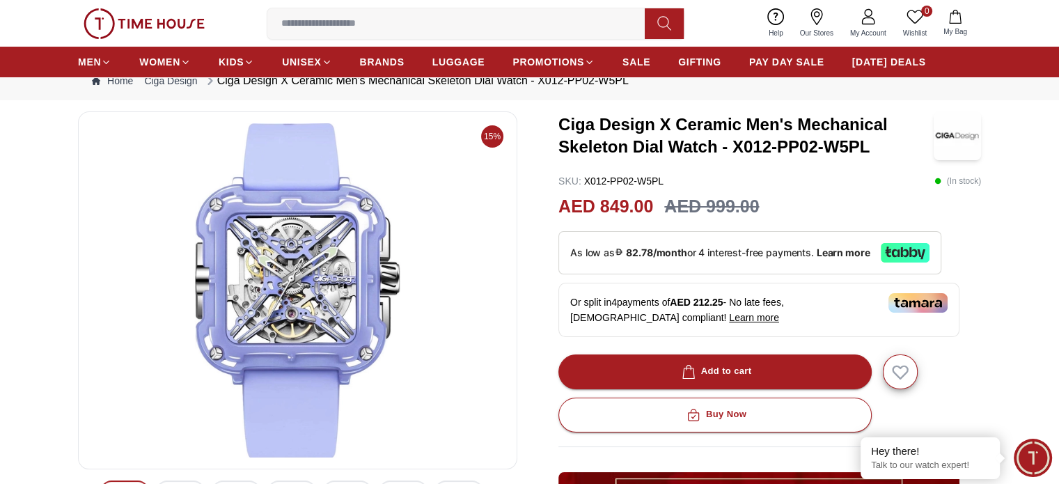
scroll to position [40, 0]
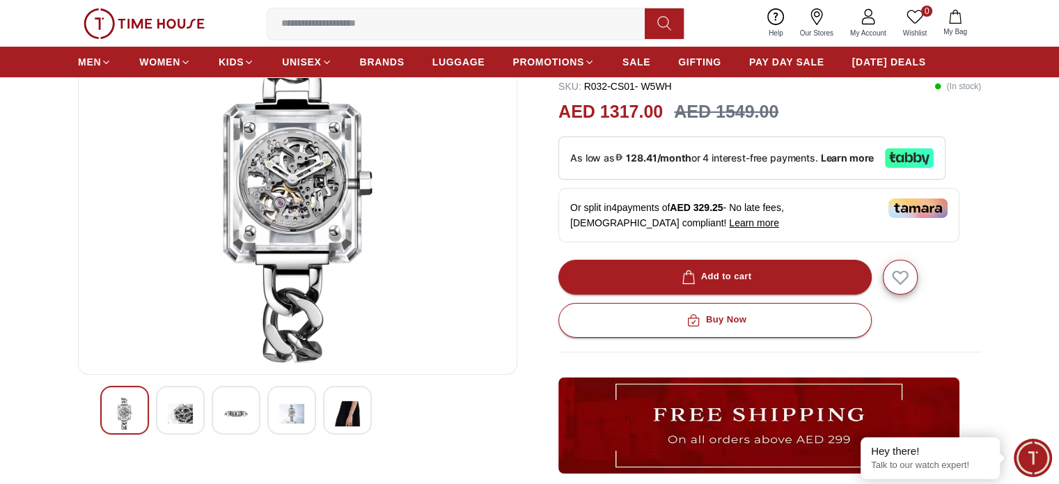
scroll to position [139, 0]
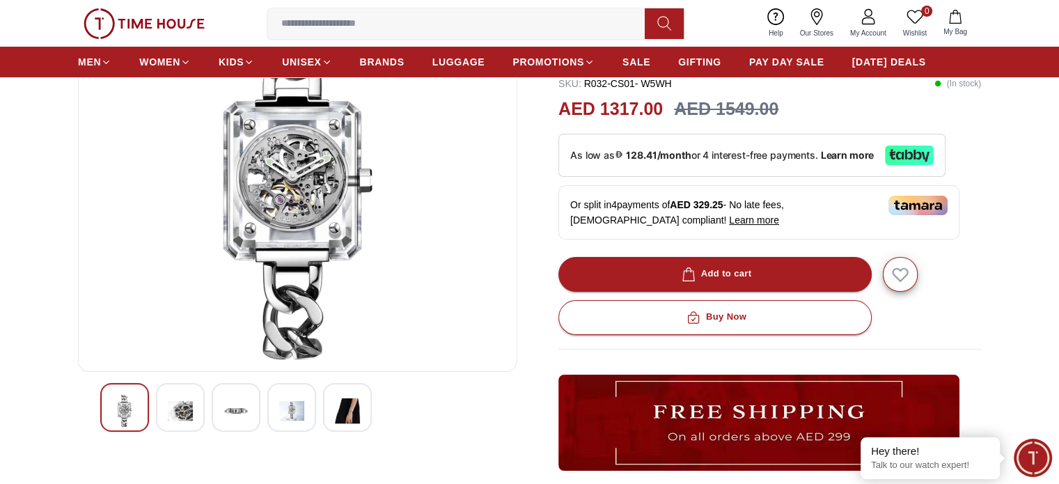
click at [191, 409] on img at bounding box center [180, 411] width 25 height 32
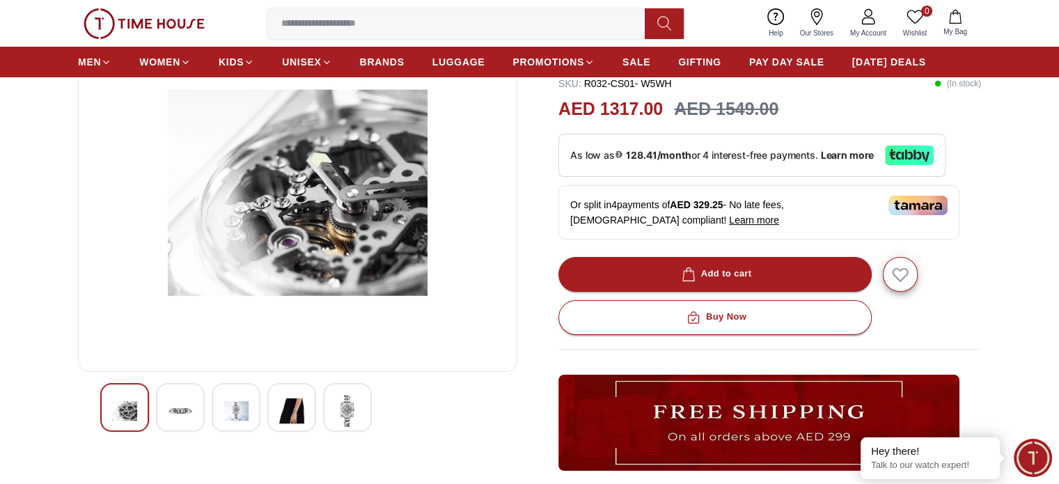
click at [191, 409] on img at bounding box center [180, 411] width 25 height 32
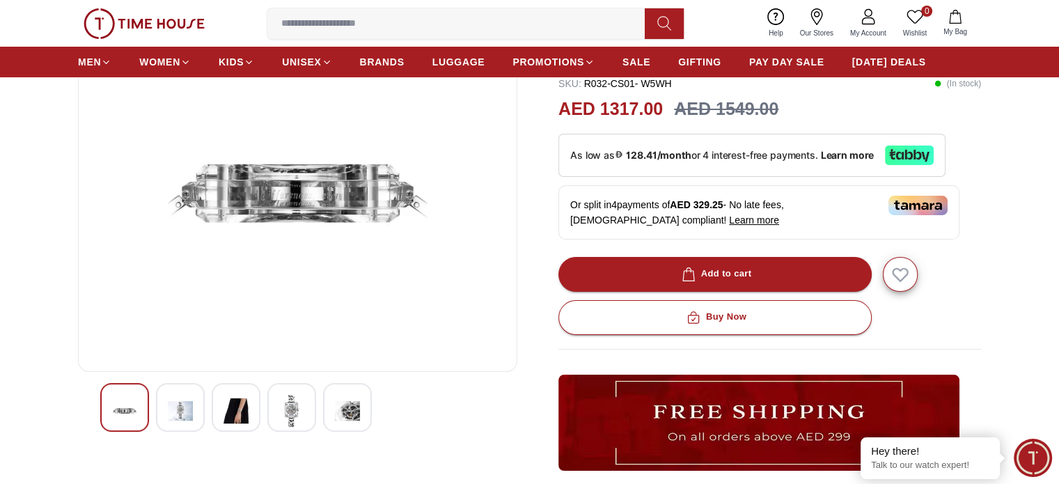
click at [191, 409] on img at bounding box center [180, 411] width 25 height 32
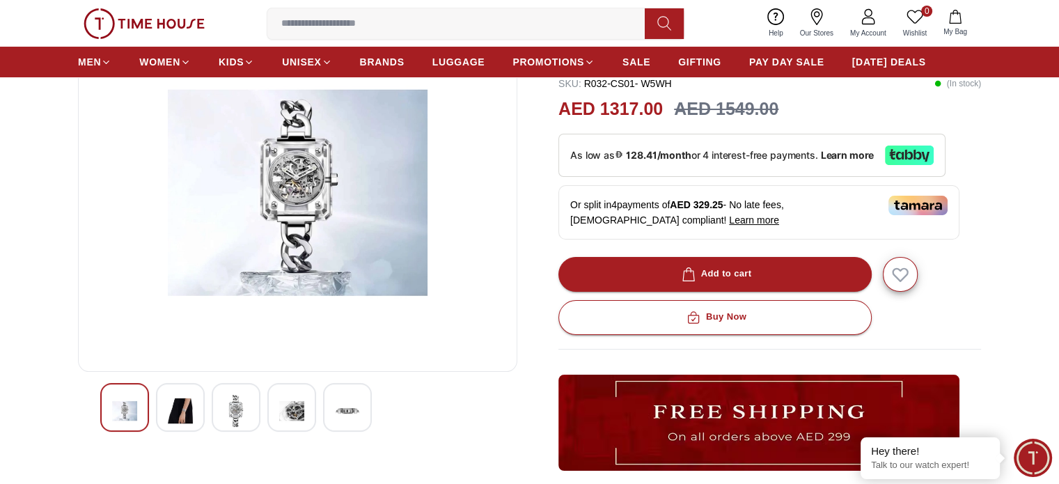
click at [191, 409] on img at bounding box center [180, 411] width 25 height 32
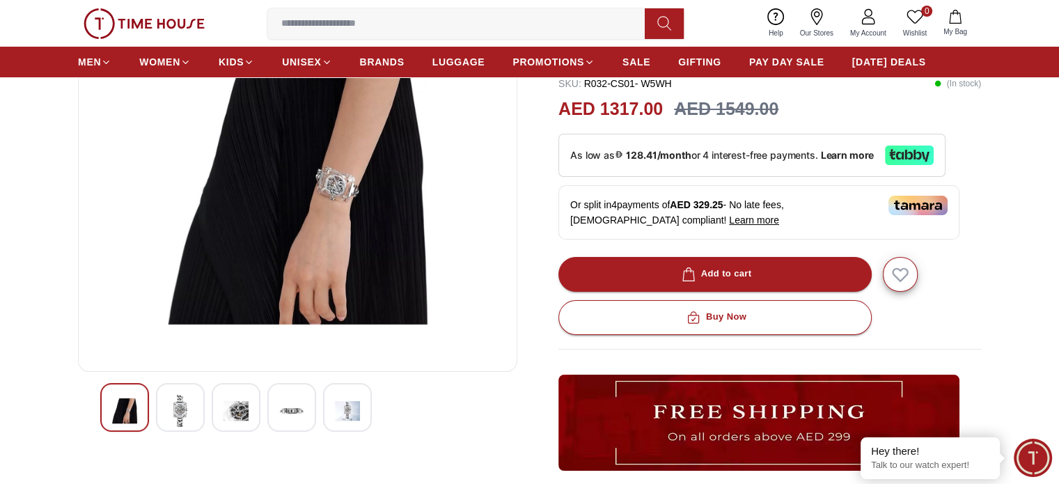
click at [191, 409] on img at bounding box center [180, 411] width 25 height 32
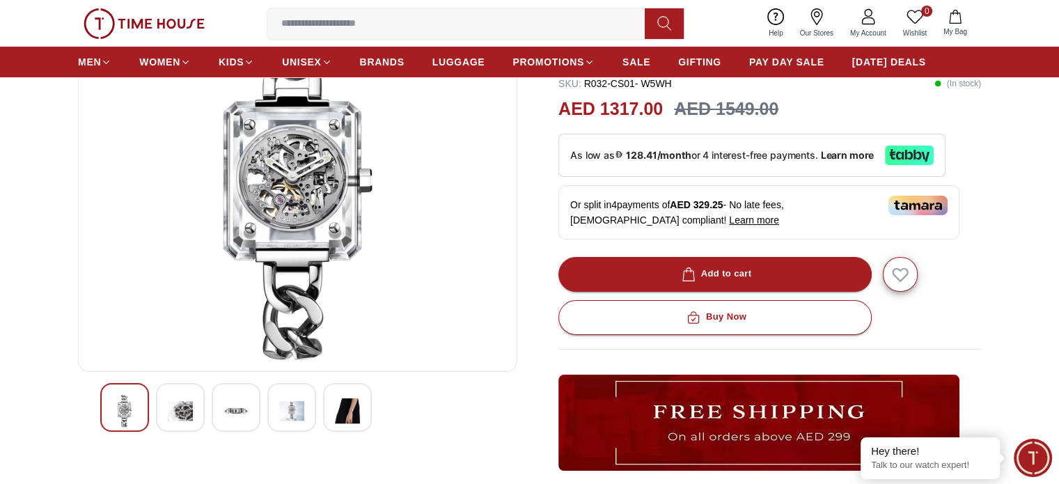
click at [191, 409] on img at bounding box center [180, 411] width 25 height 32
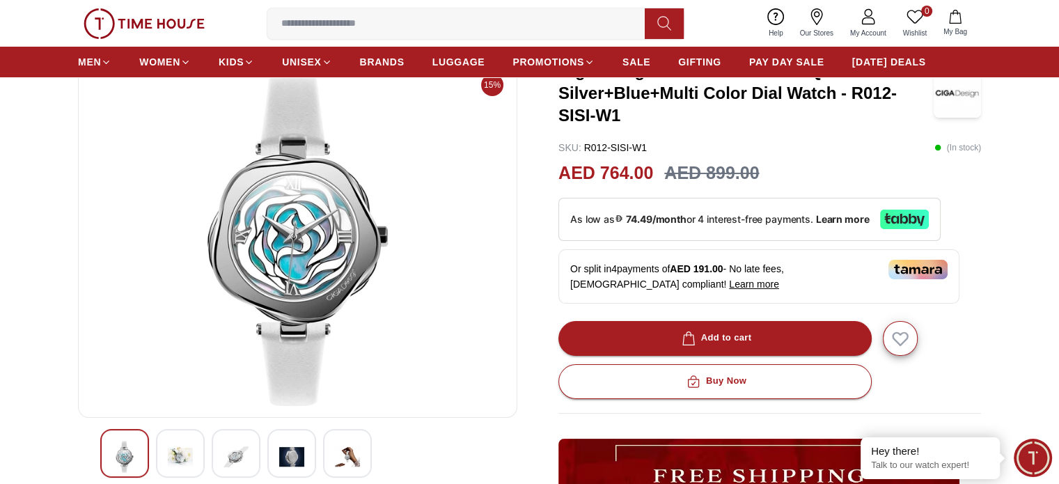
scroll to position [171, 0]
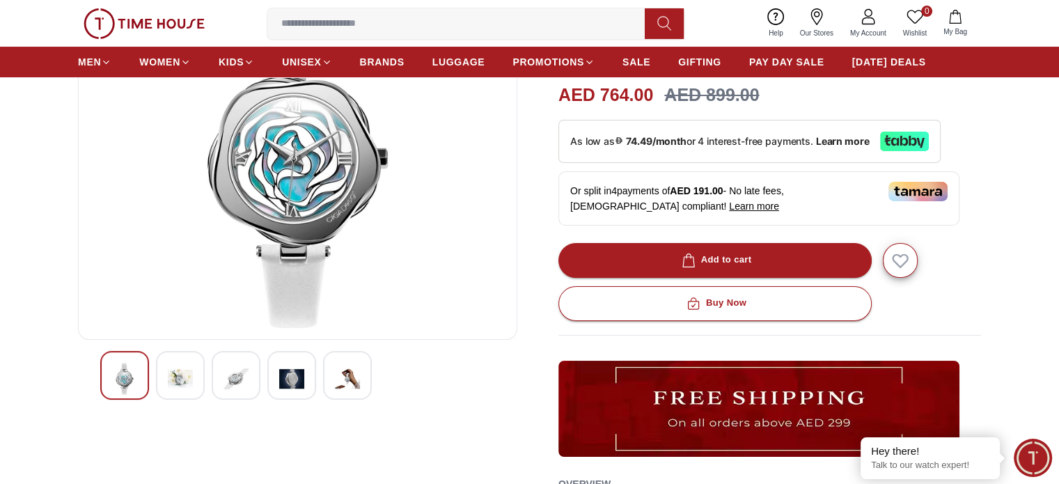
click at [166, 391] on div at bounding box center [180, 375] width 49 height 49
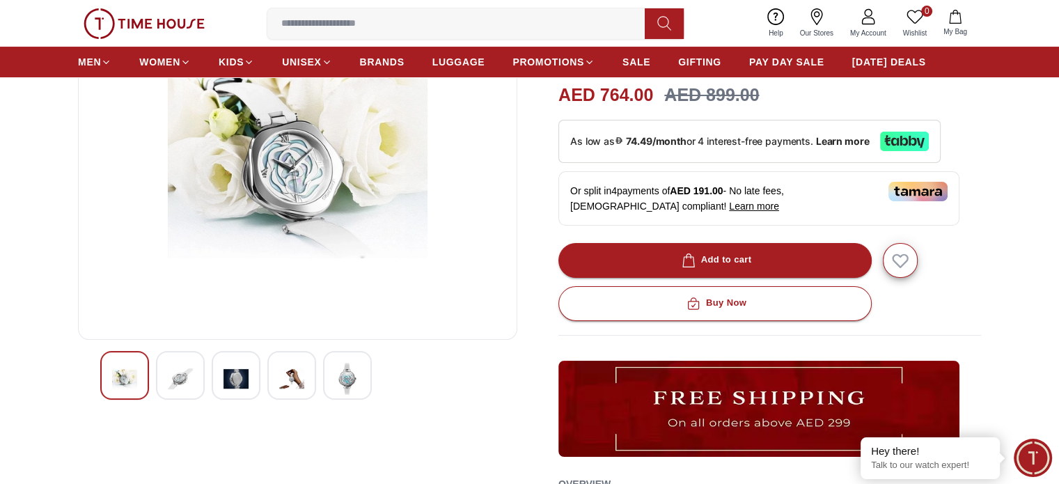
click at [178, 385] on img at bounding box center [180, 379] width 25 height 32
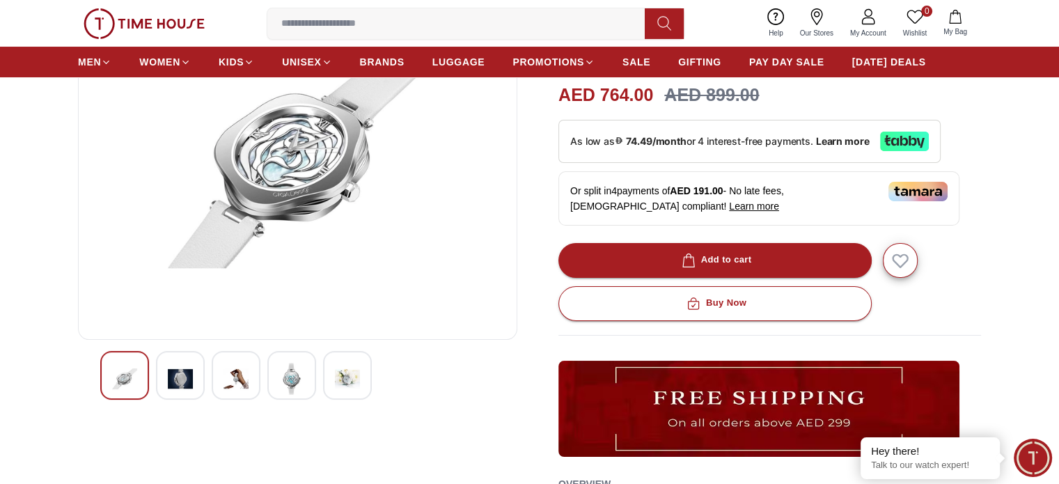
click at [178, 385] on img at bounding box center [180, 379] width 25 height 32
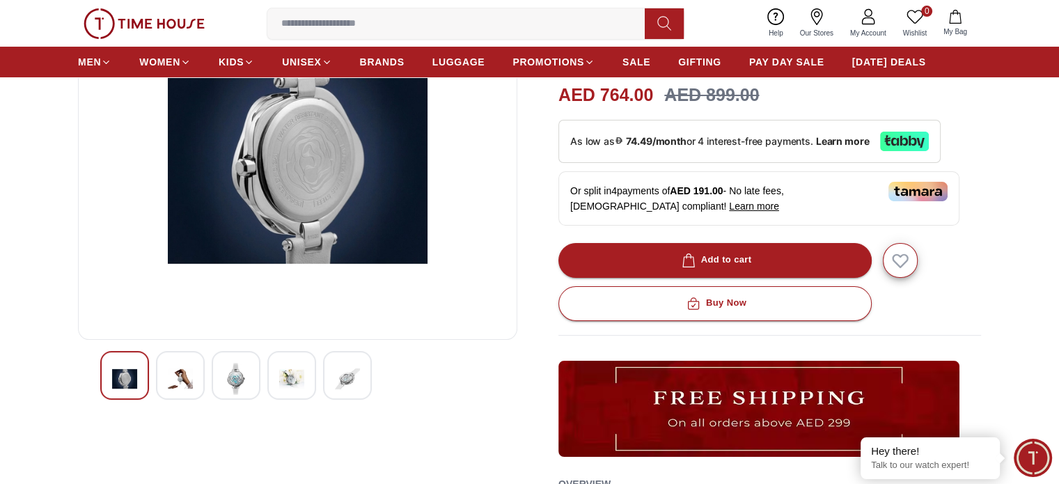
click at [178, 385] on img at bounding box center [180, 379] width 25 height 32
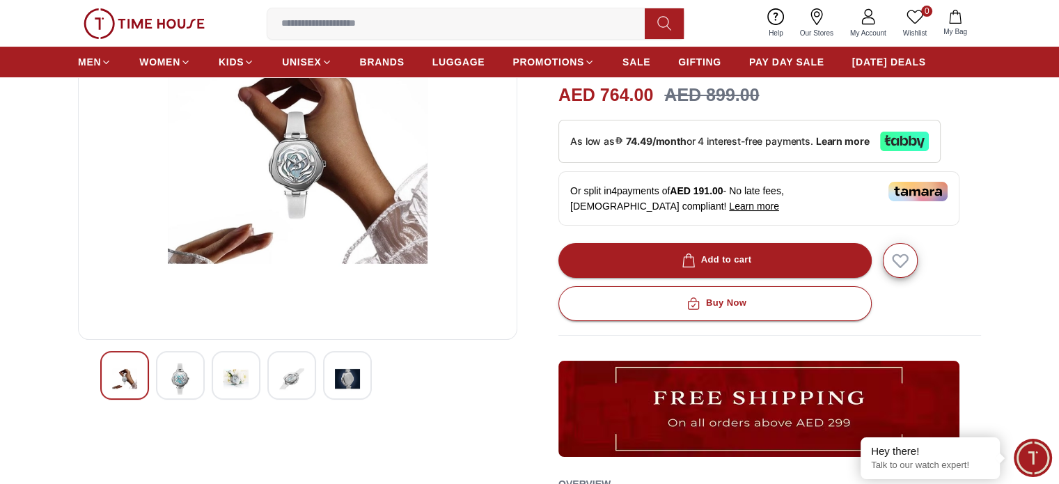
click at [178, 385] on img at bounding box center [180, 379] width 25 height 32
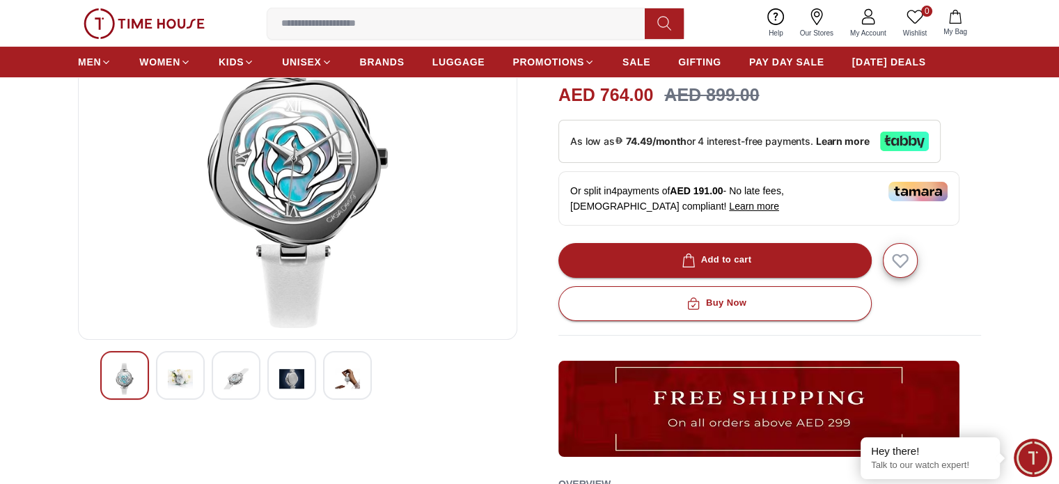
click at [178, 385] on img at bounding box center [180, 379] width 25 height 32
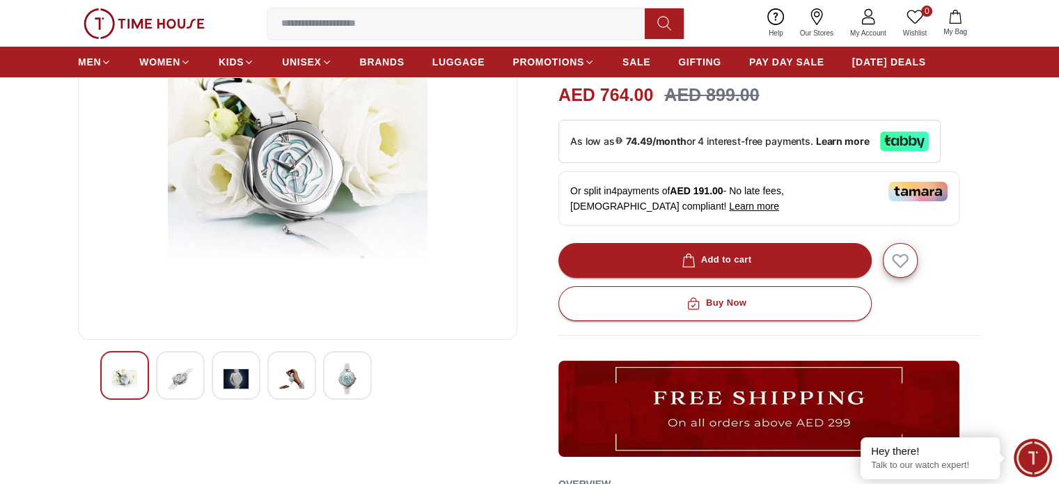
click at [178, 385] on img at bounding box center [180, 379] width 25 height 32
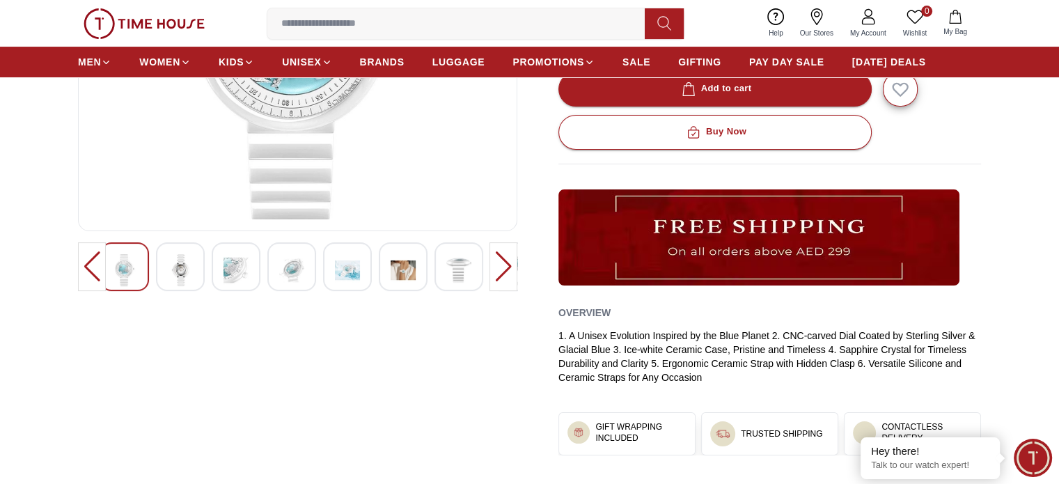
scroll to position [281, 0]
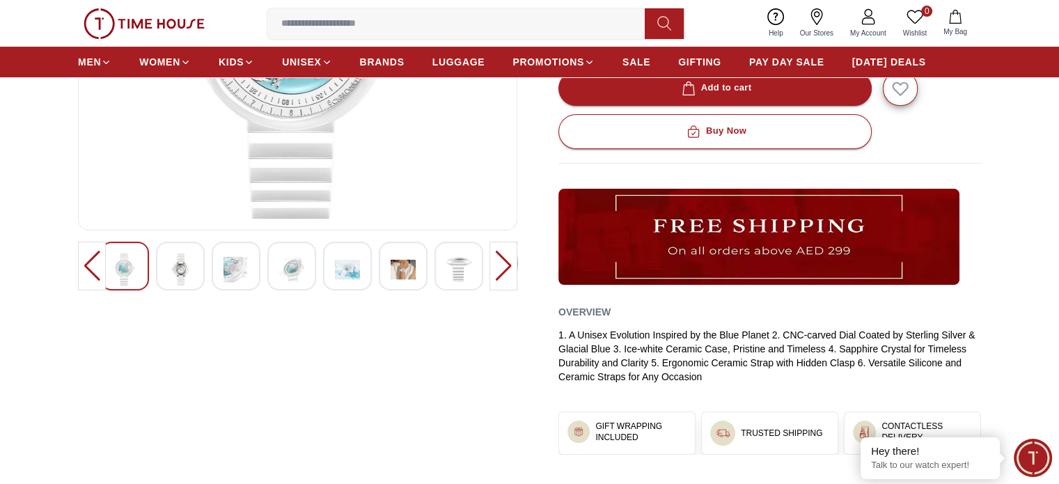
click at [187, 271] on img at bounding box center [180, 269] width 25 height 32
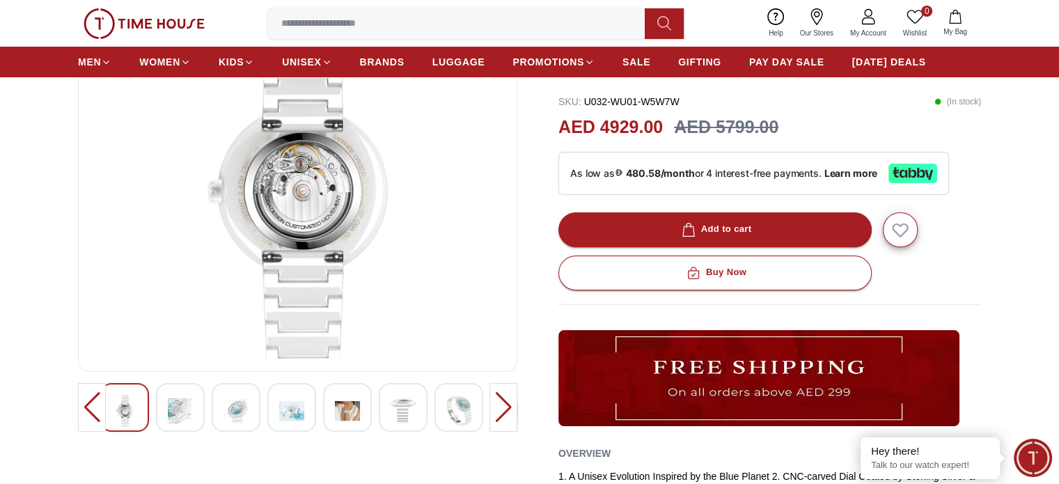
scroll to position [139, 0]
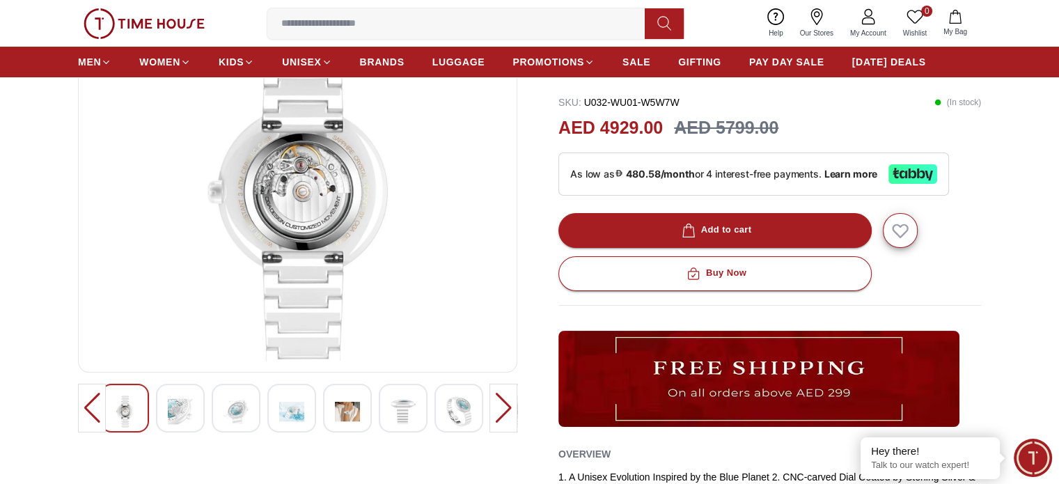
click at [251, 391] on div at bounding box center [236, 408] width 49 height 49
